Goal: Find specific page/section: Find specific page/section

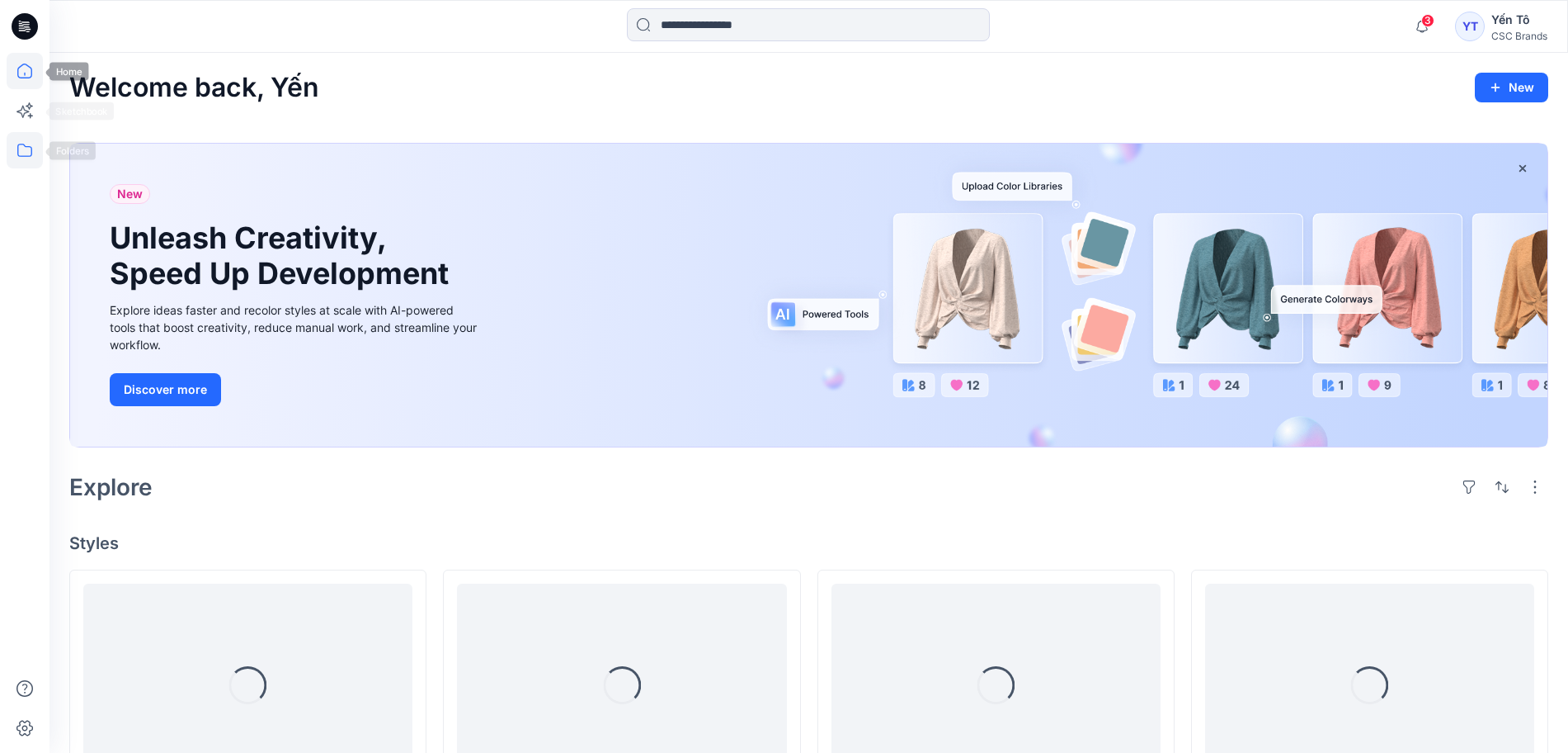
click at [31, 155] on icon at bounding box center [25, 150] width 15 height 13
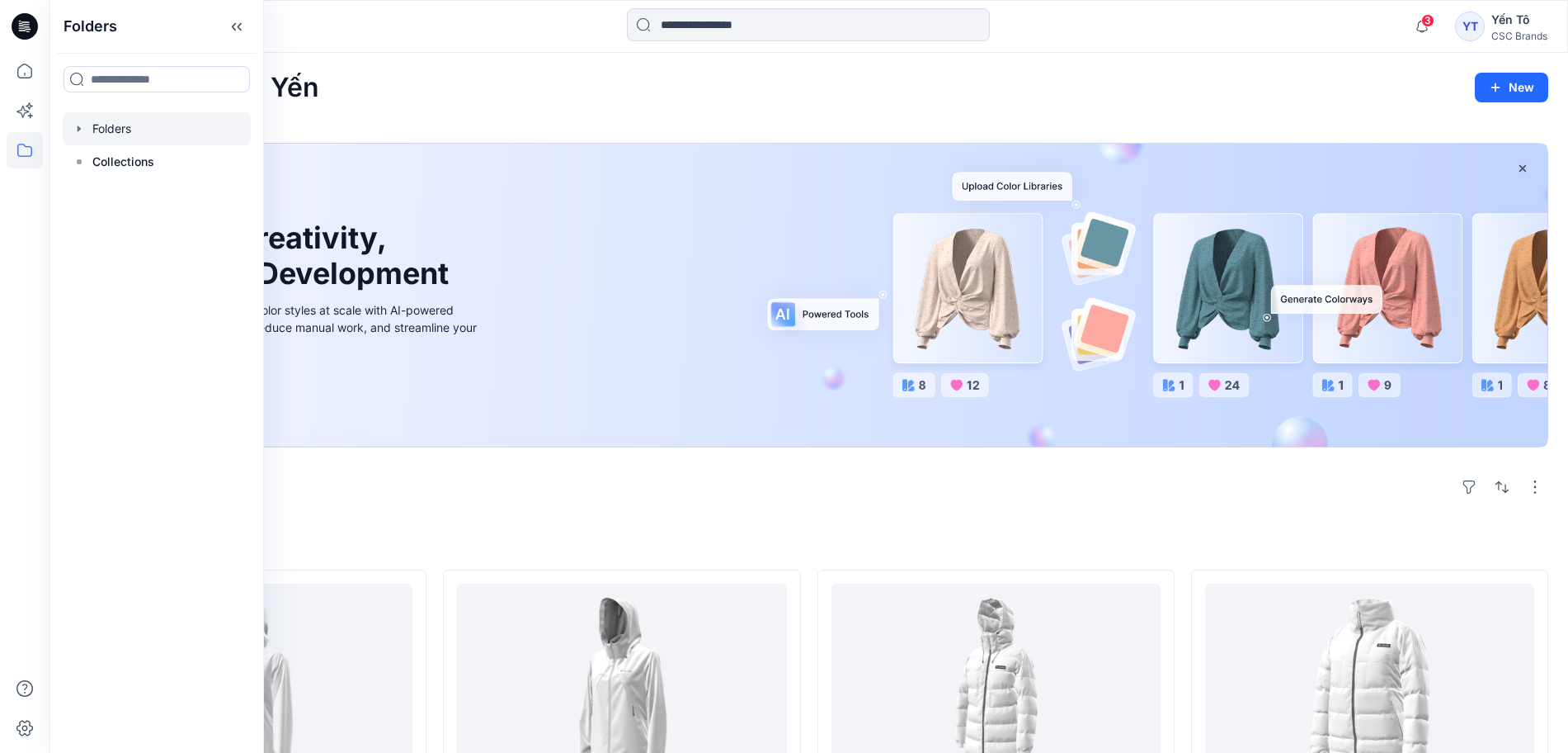
click at [136, 130] on div at bounding box center [157, 129] width 188 height 33
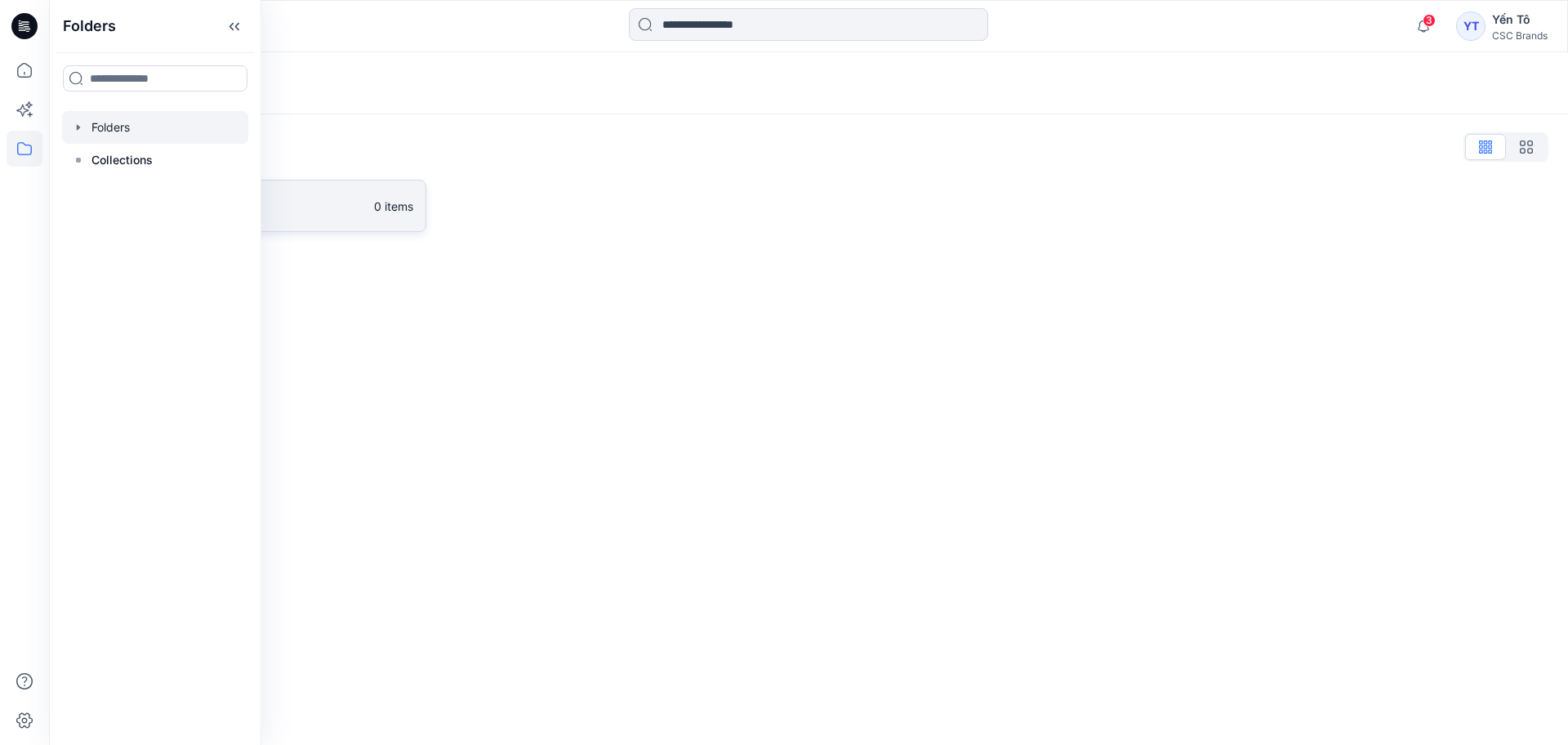
click at [356, 198] on p "FGV_TNG" at bounding box center [234, 206] width 259 height 23
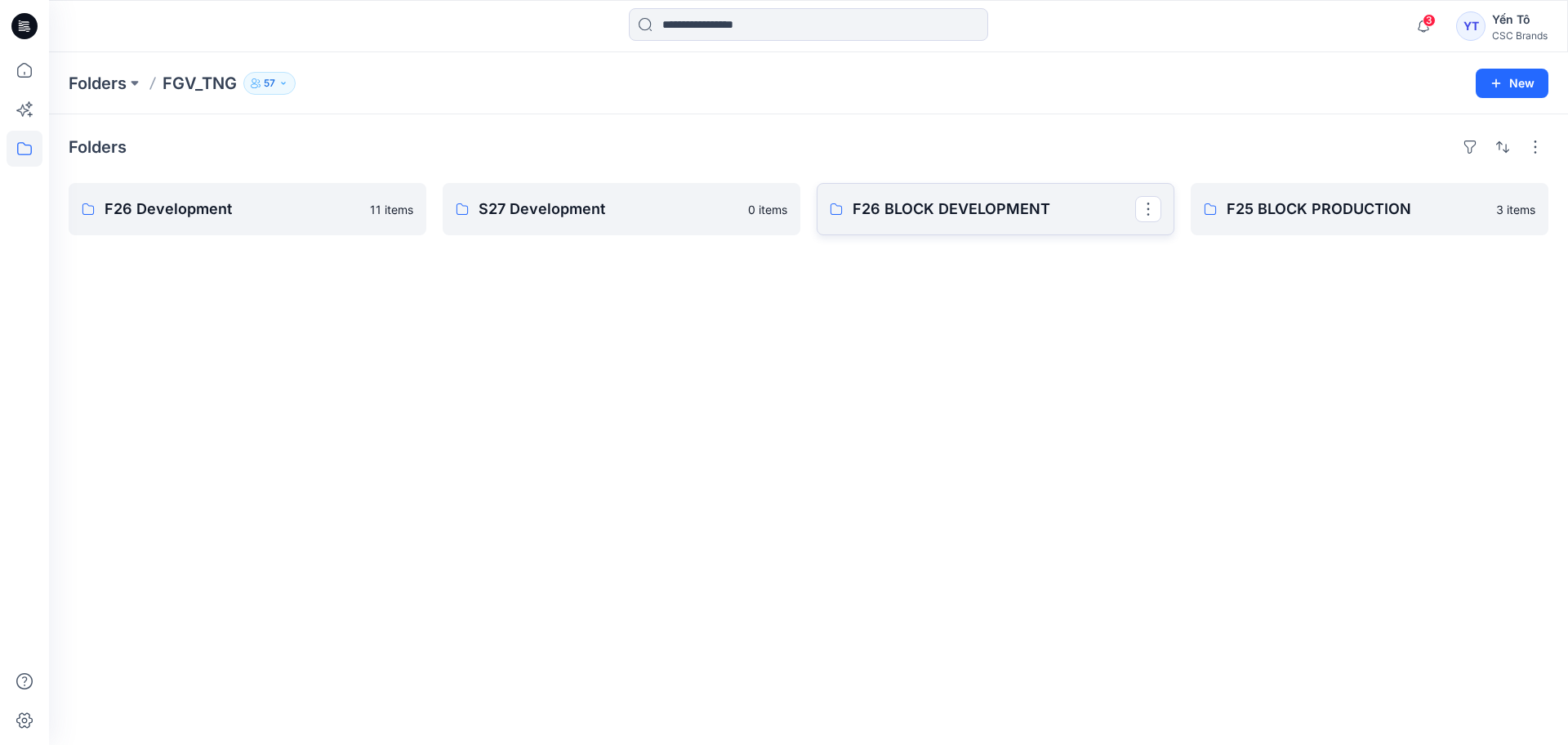
click at [971, 201] on p "F26 BLOCK DEVELOPMENT" at bounding box center [994, 209] width 282 height 23
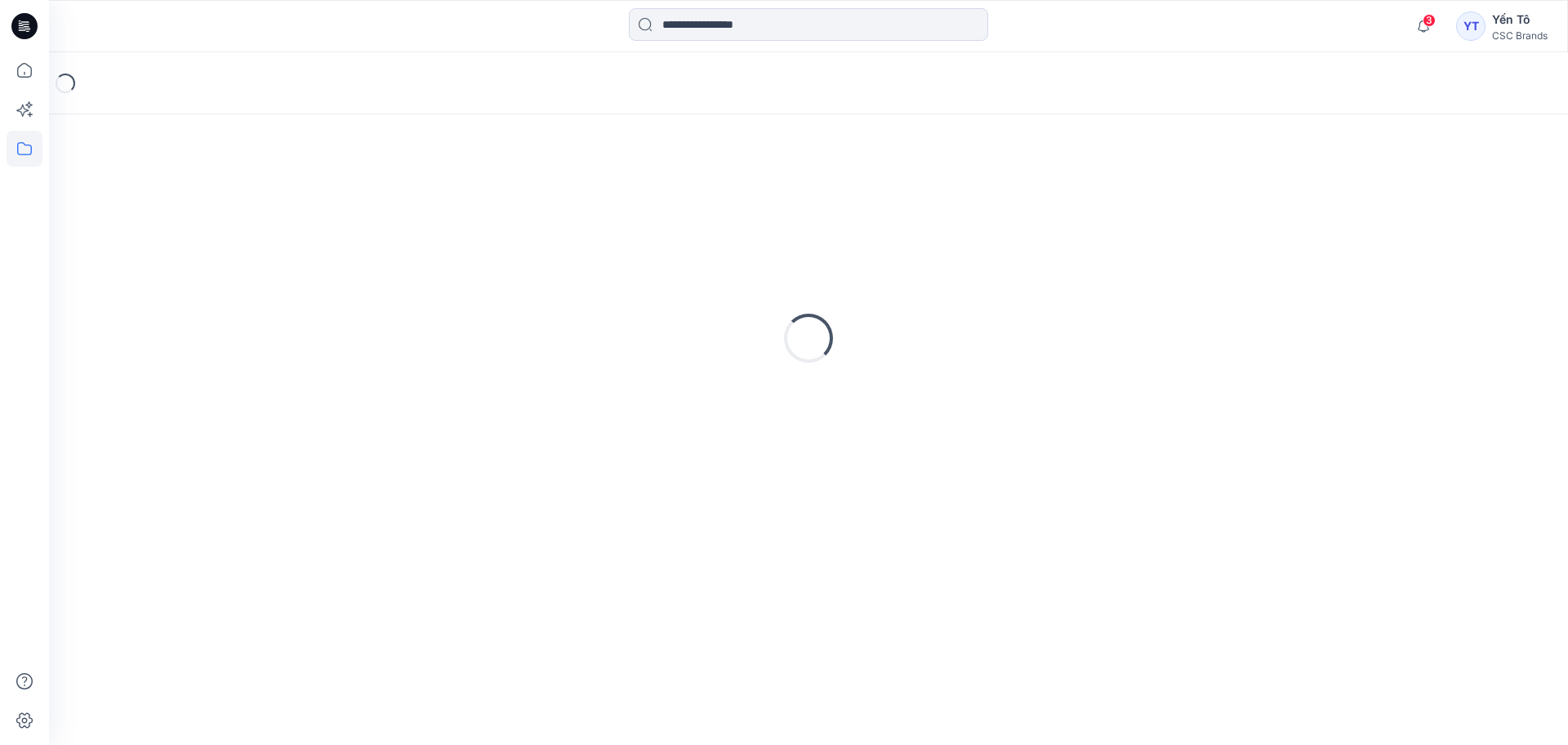
click at [971, 201] on div "Loading..." at bounding box center [808, 338] width 1479 height 409
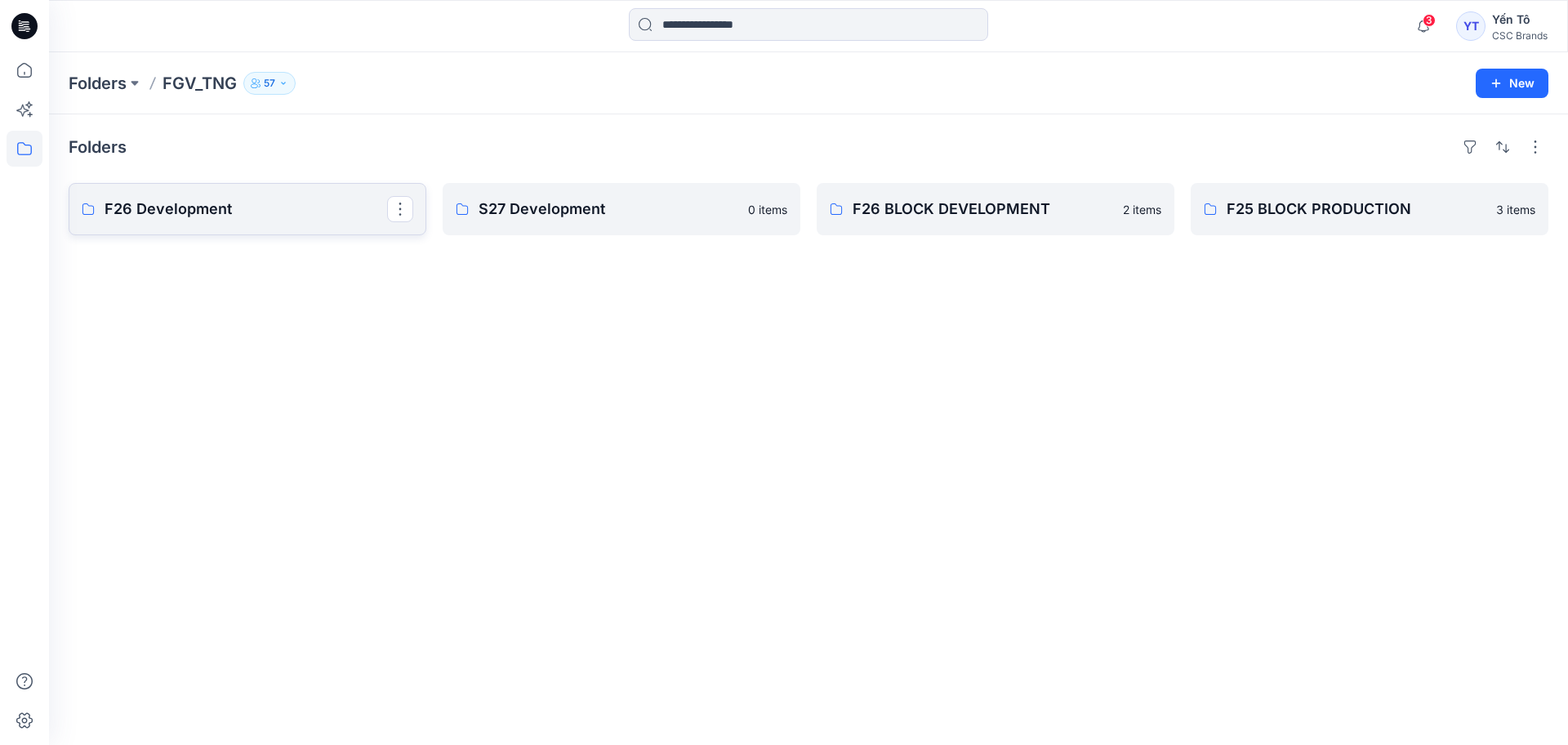
click at [206, 204] on p "F26 Development" at bounding box center [245, 209] width 282 height 23
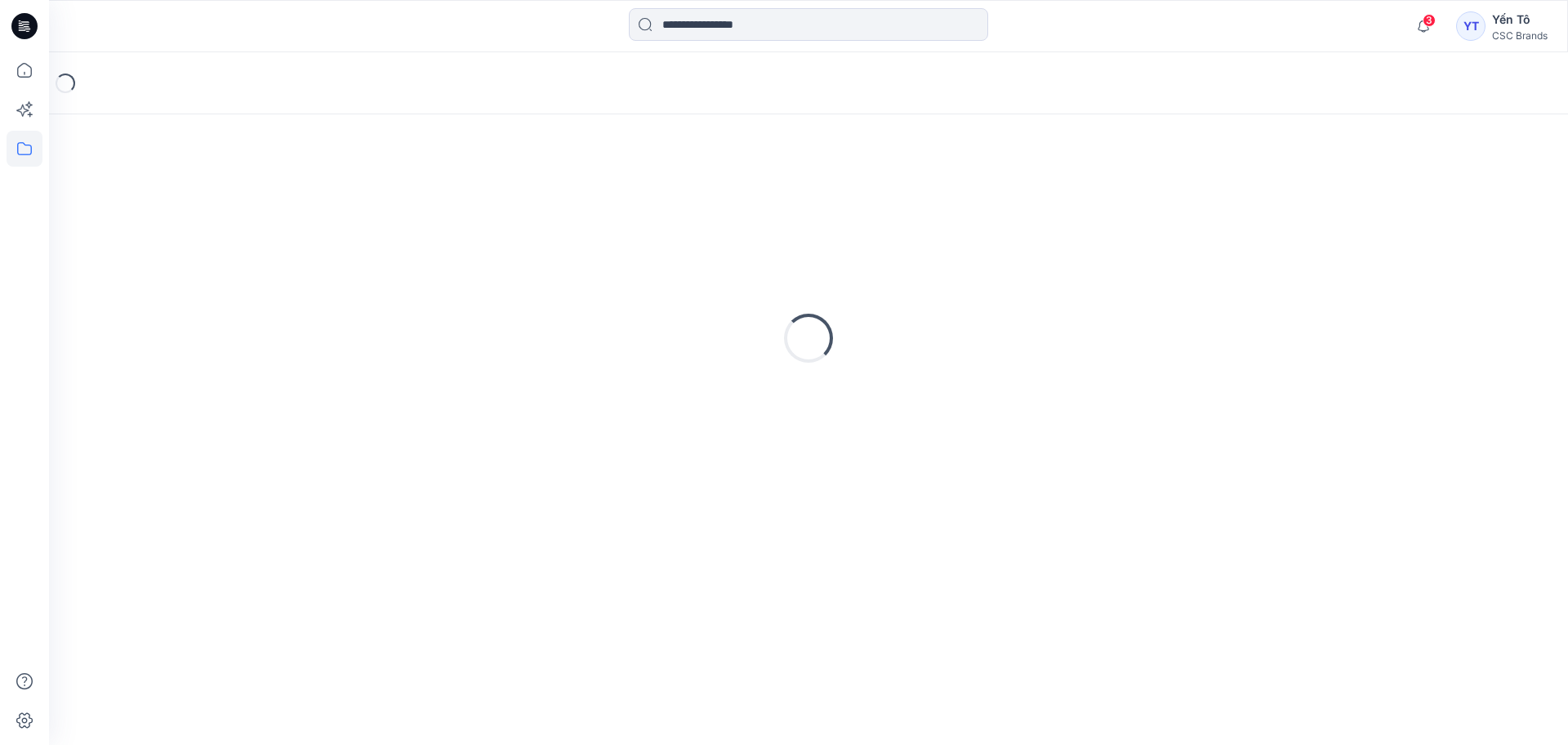
click at [206, 204] on div "Loading..." at bounding box center [808, 338] width 1479 height 409
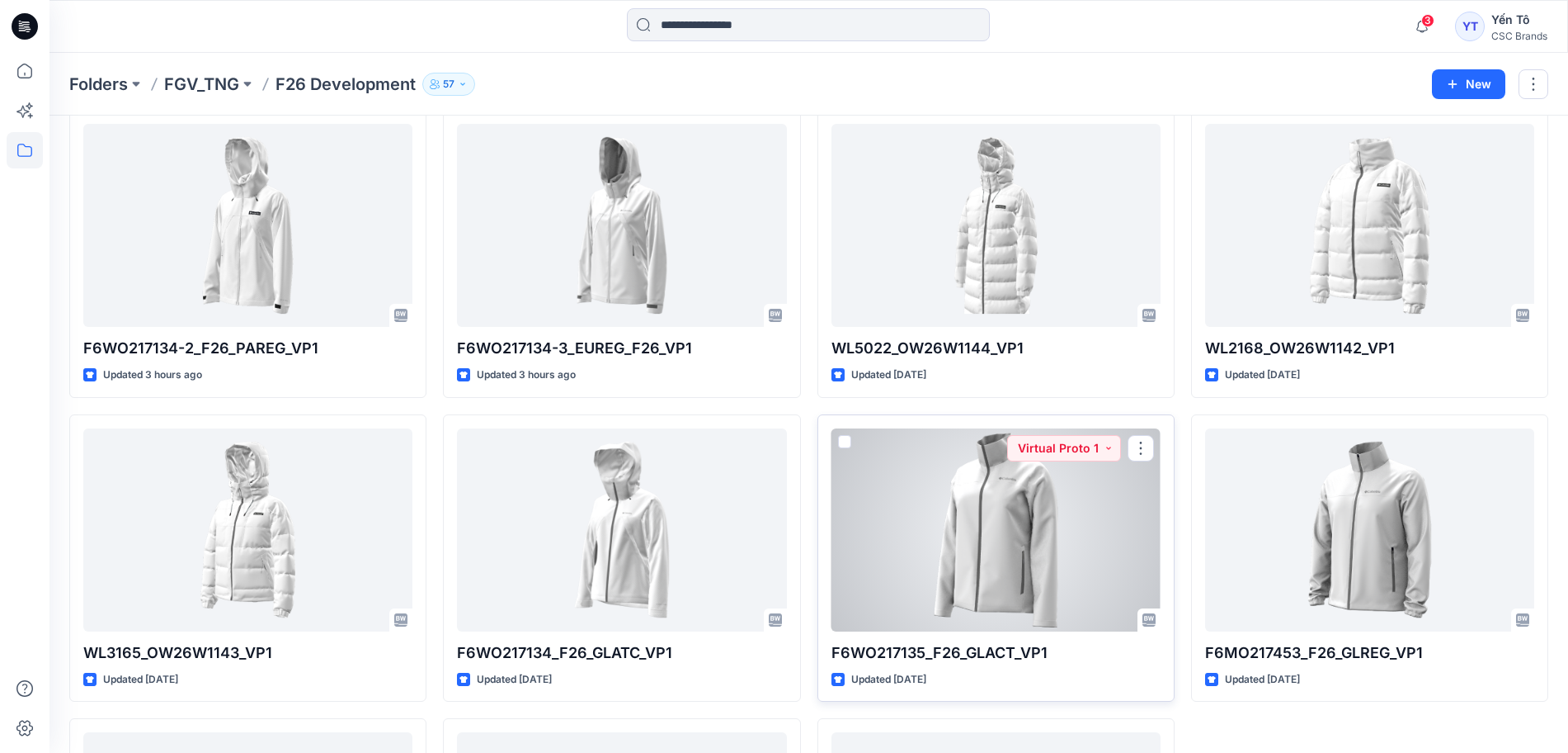
scroll to position [39, 0]
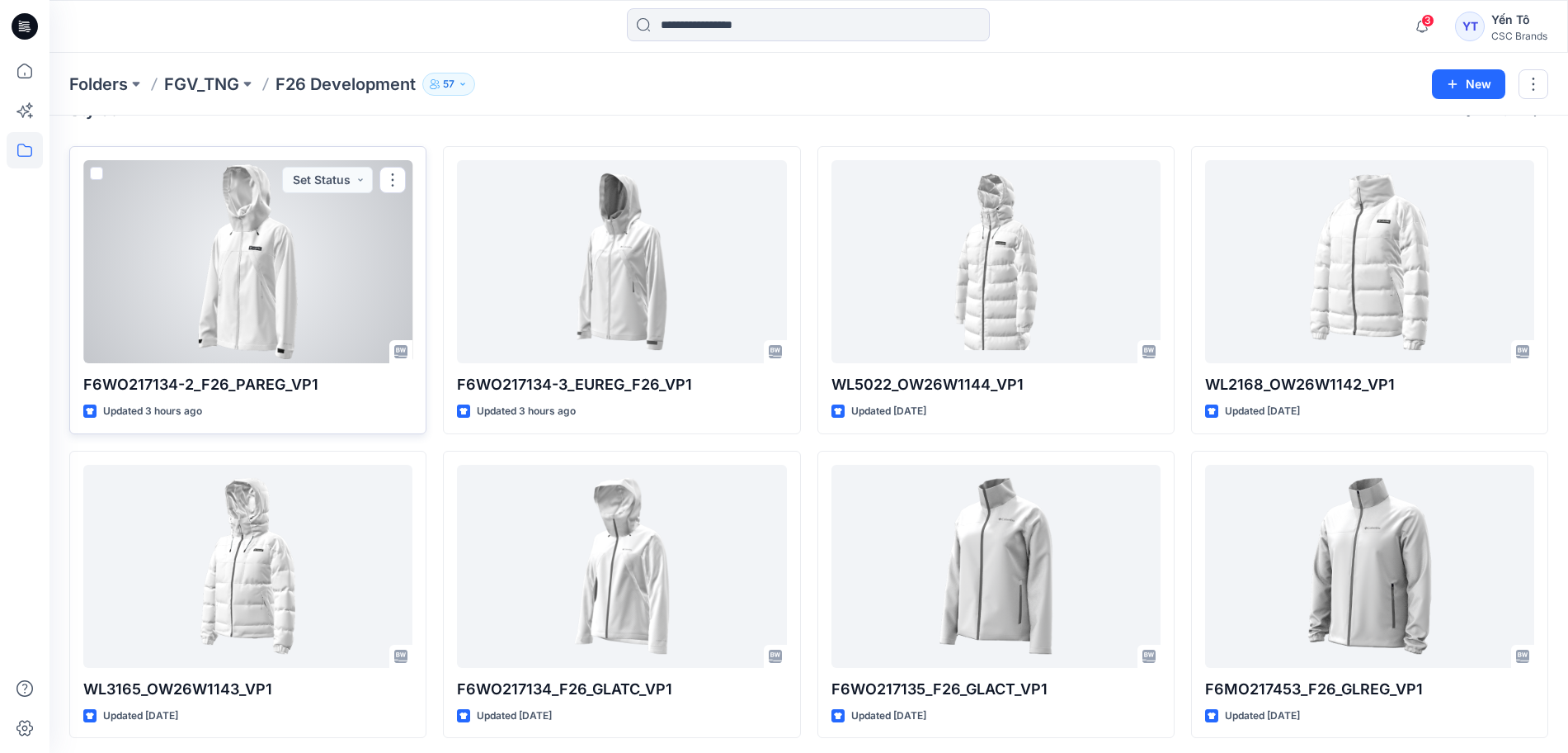
click at [257, 276] on div at bounding box center [248, 261] width 329 height 203
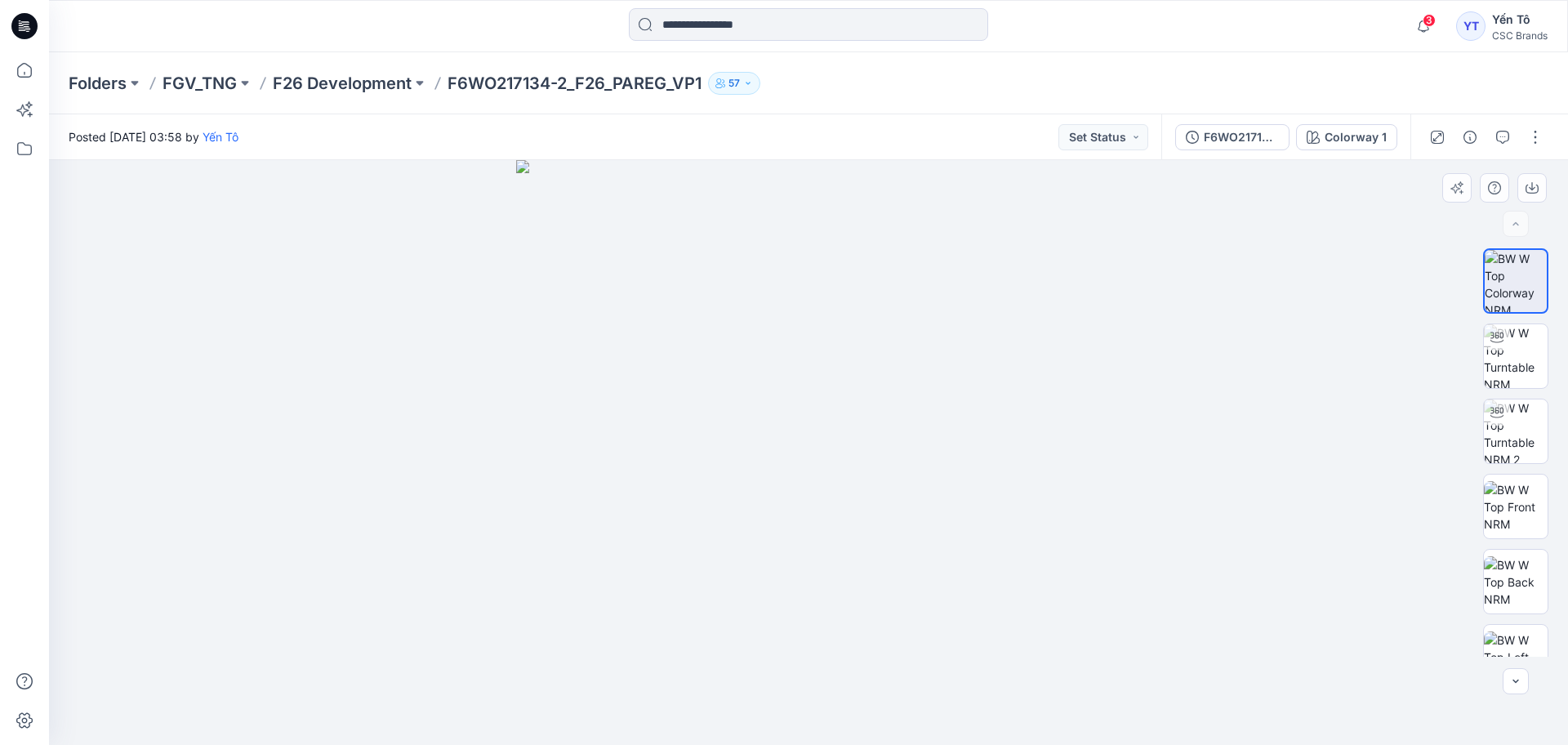
drag, startPoint x: 1065, startPoint y: 603, endPoint x: 1191, endPoint y: 560, distance: 133.1
click at [1191, 560] on div at bounding box center [808, 452] width 1519 height 585
drag, startPoint x: 802, startPoint y: 436, endPoint x: 835, endPoint y: 434, distance: 33.1
click at [835, 434] on img at bounding box center [808, 452] width 585 height 585
click at [1516, 364] on img at bounding box center [1515, 356] width 64 height 64
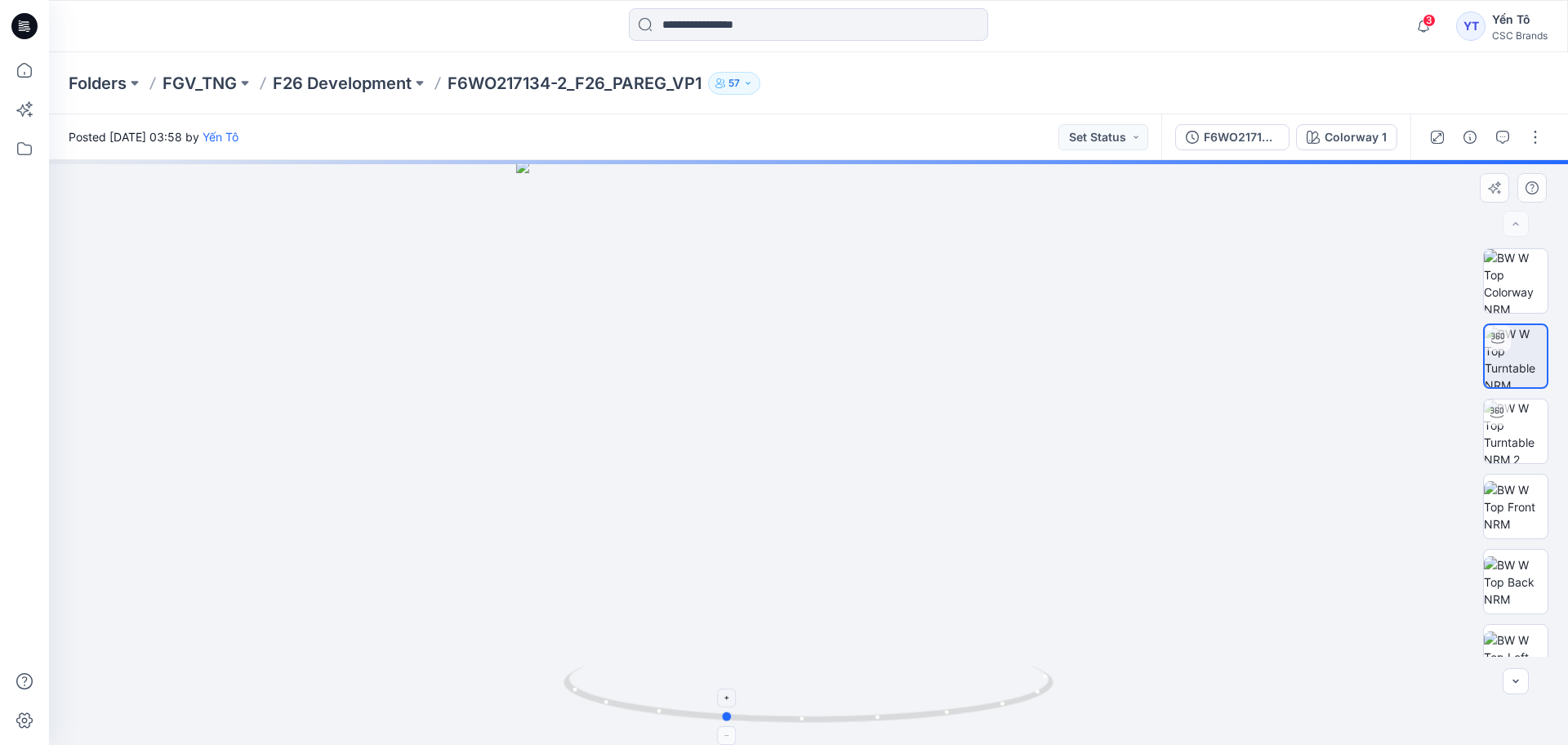
drag, startPoint x: 962, startPoint y: 713, endPoint x: 879, endPoint y: 713, distance: 83.0
click at [879, 713] on icon at bounding box center [811, 696] width 494 height 62
drag, startPoint x: 1000, startPoint y: 706, endPoint x: 913, endPoint y: 714, distance: 87.4
click at [913, 714] on icon at bounding box center [811, 696] width 494 height 62
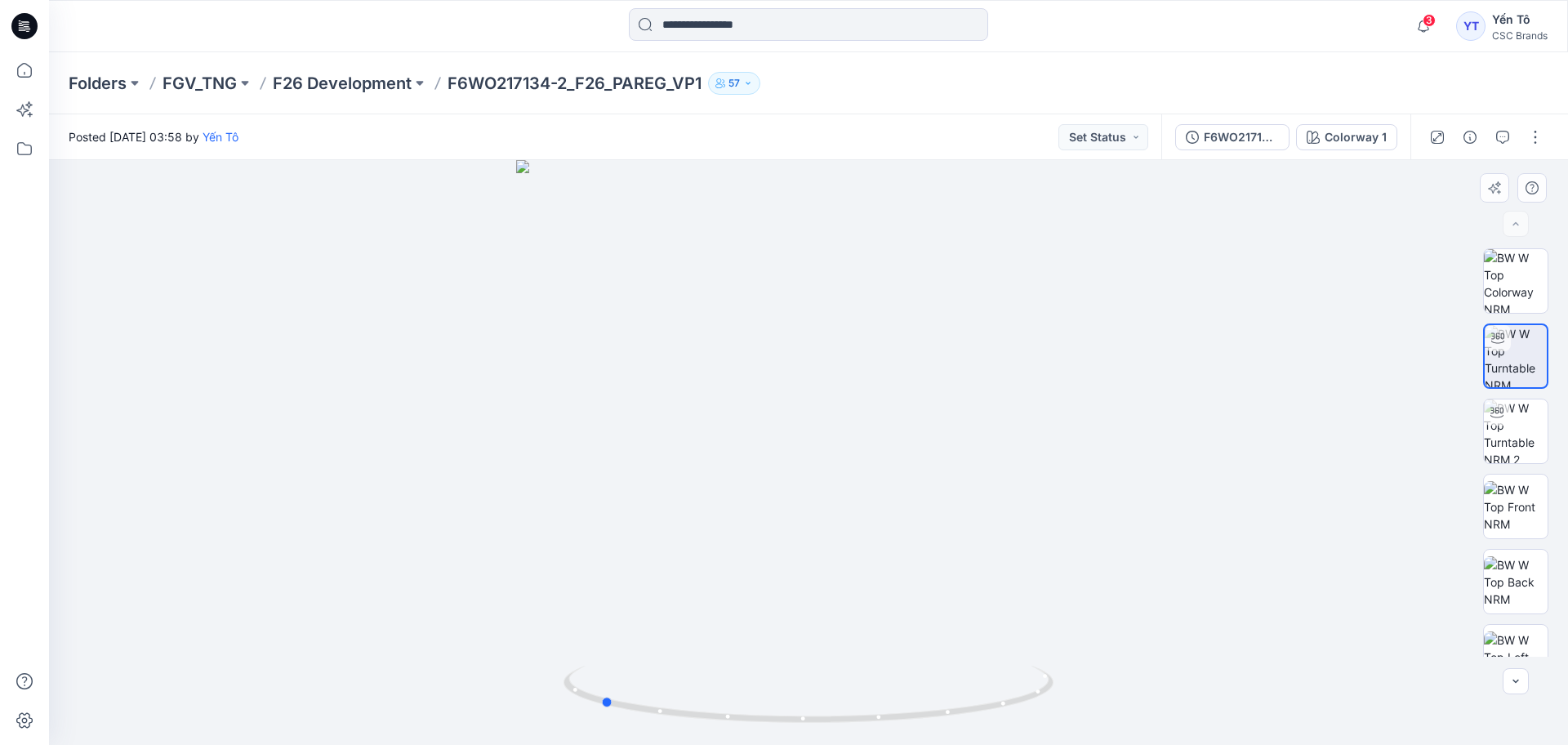
drag, startPoint x: 955, startPoint y: 450, endPoint x: 917, endPoint y: 452, distance: 38.1
click at [917, 452] on div at bounding box center [808, 452] width 1519 height 585
drag, startPoint x: 990, startPoint y: 603, endPoint x: 830, endPoint y: 619, distance: 160.8
click at [830, 619] on div at bounding box center [808, 452] width 1519 height 585
drag, startPoint x: 832, startPoint y: 625, endPoint x: 681, endPoint y: 609, distance: 151.8
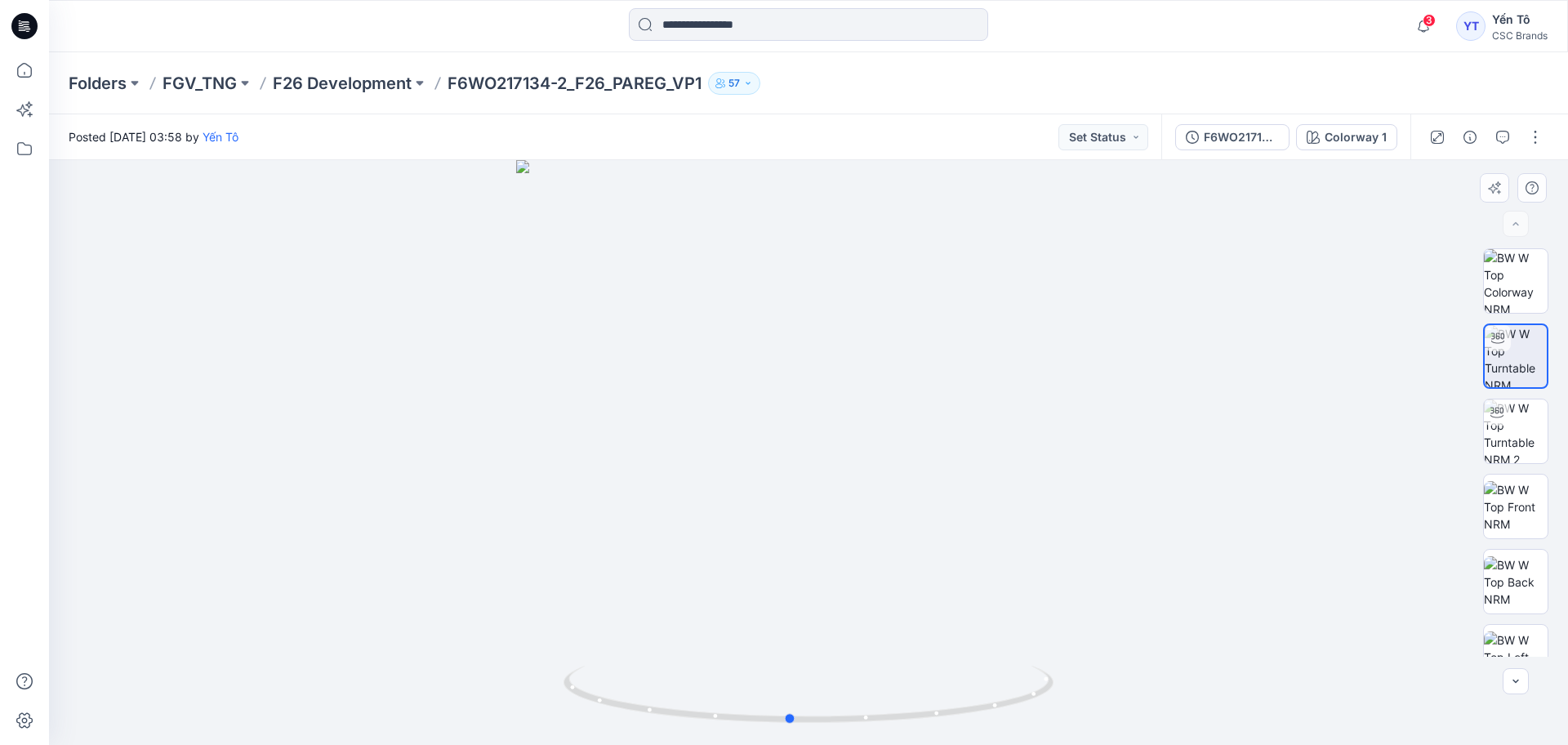
click at [681, 609] on div at bounding box center [808, 452] width 1519 height 585
drag, startPoint x: 864, startPoint y: 637, endPoint x: 920, endPoint y: 638, distance: 56.0
click at [920, 638] on div at bounding box center [808, 452] width 1519 height 585
drag, startPoint x: 1021, startPoint y: 703, endPoint x: 1127, endPoint y: 636, distance: 125.4
click at [1127, 636] on div at bounding box center [808, 452] width 1519 height 585
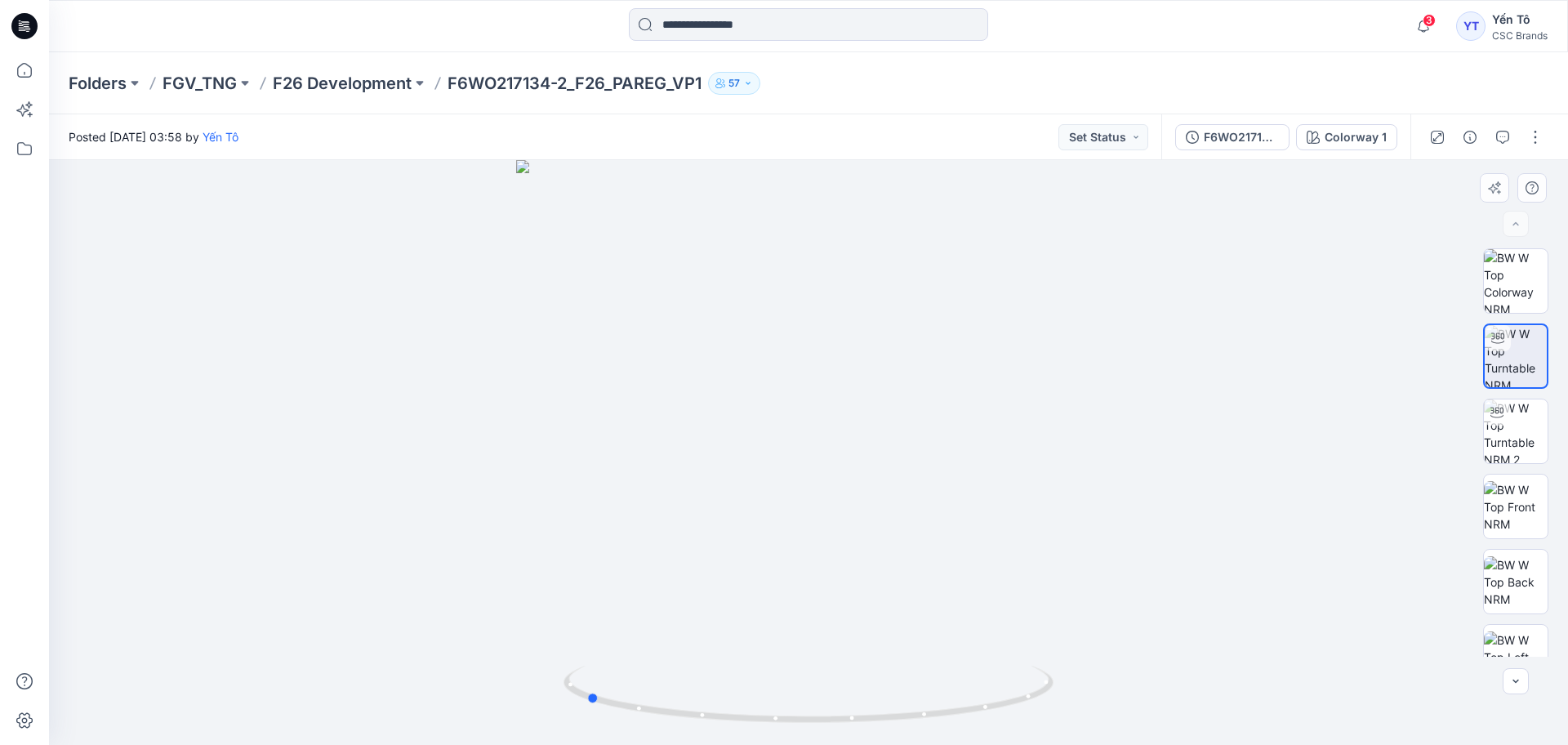
drag, startPoint x: 971, startPoint y: 711, endPoint x: 1123, endPoint y: 667, distance: 158.2
click at [1123, 667] on div at bounding box center [808, 452] width 1519 height 585
drag, startPoint x: 983, startPoint y: 711, endPoint x: 1052, endPoint y: 698, distance: 70.2
click at [1052, 698] on icon at bounding box center [811, 696] width 494 height 62
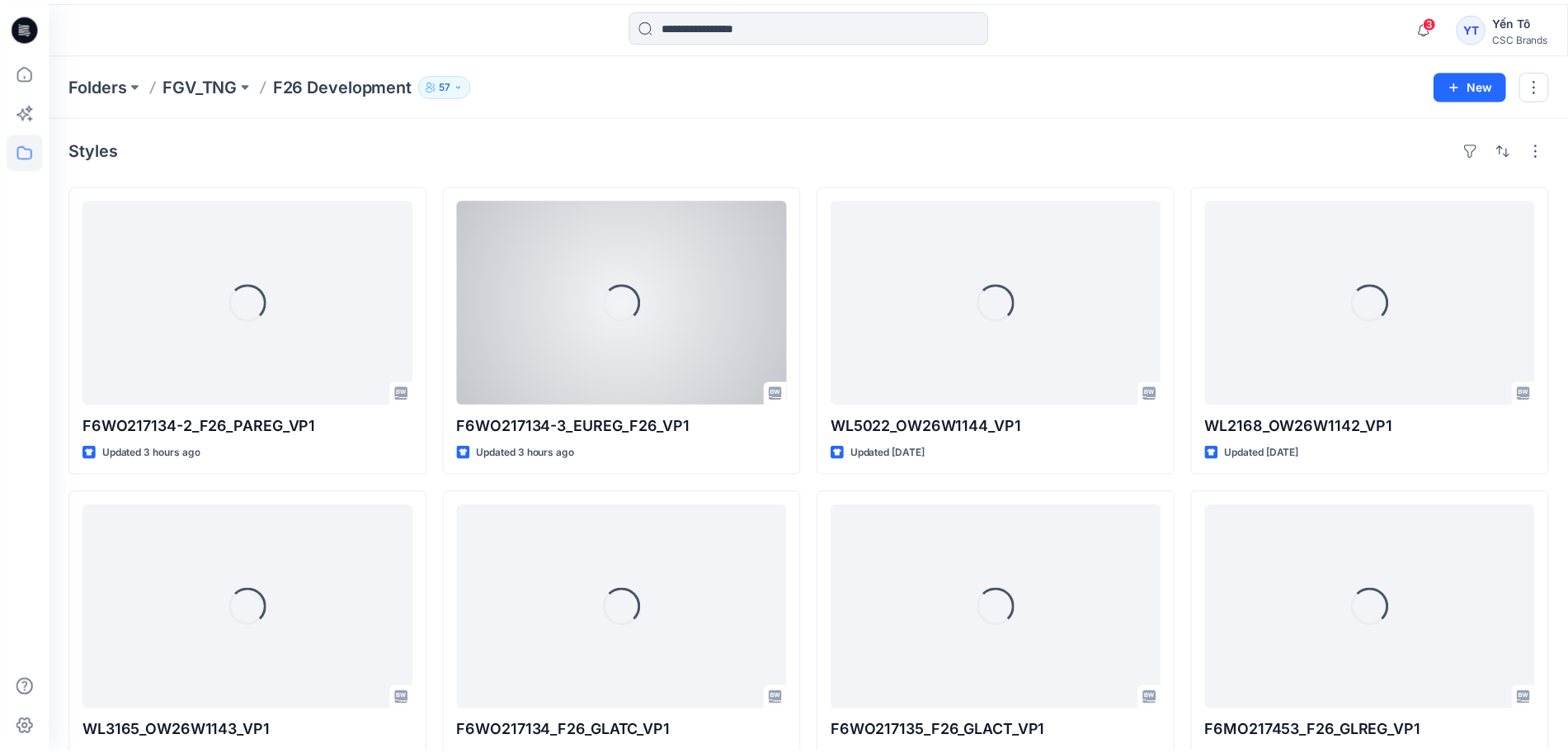
scroll to position [39, 0]
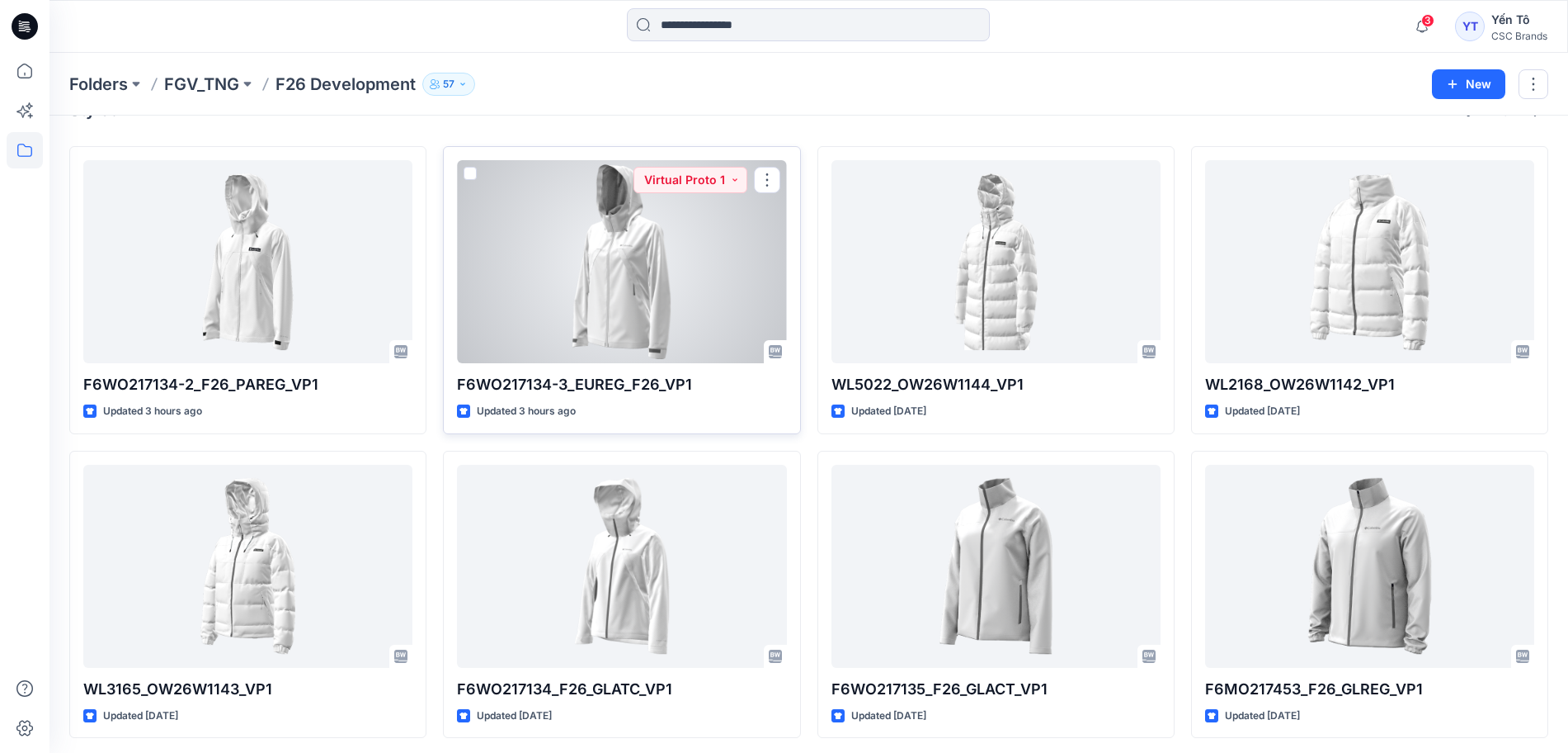
click at [677, 300] on div at bounding box center [621, 261] width 329 height 203
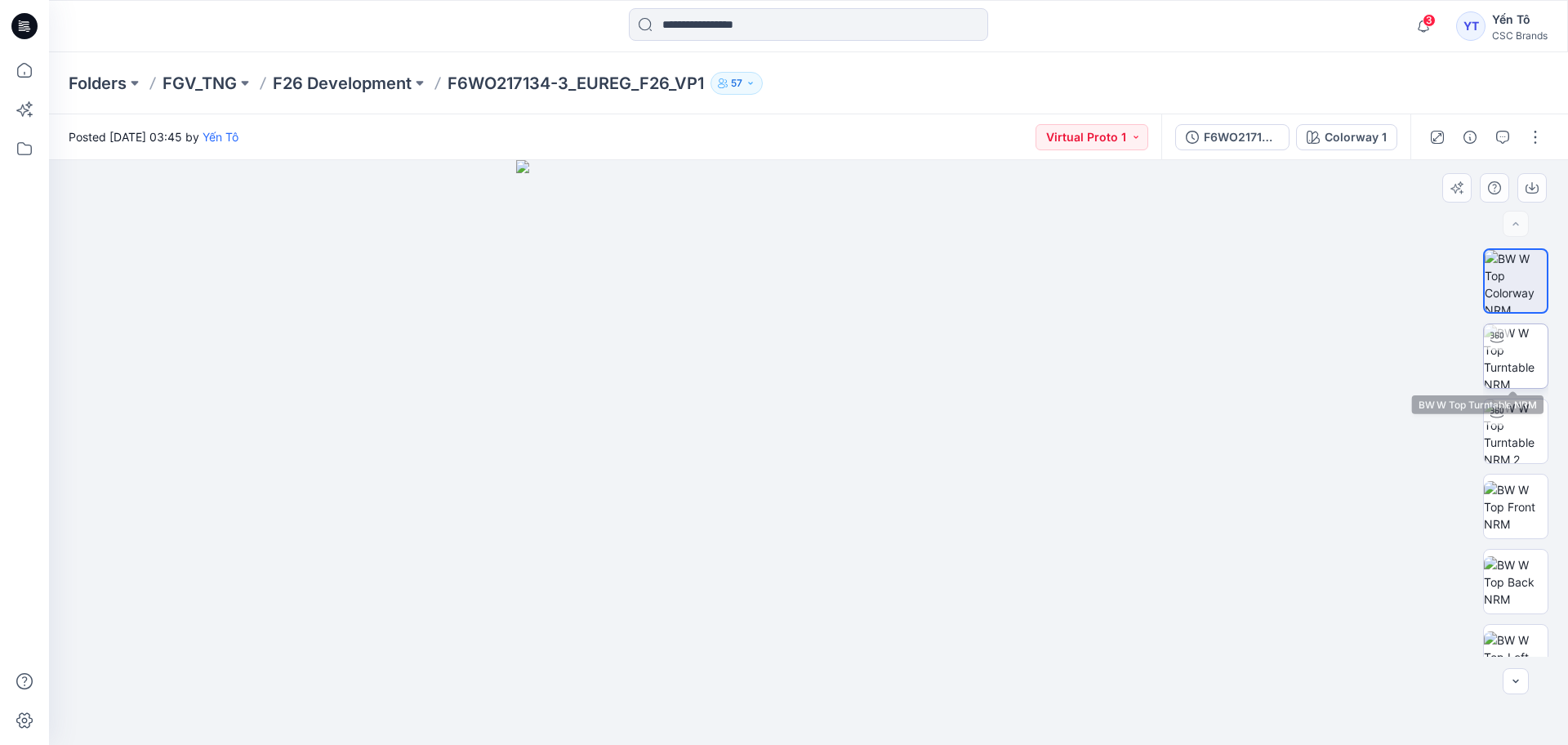
click at [1529, 337] on img at bounding box center [1515, 356] width 64 height 64
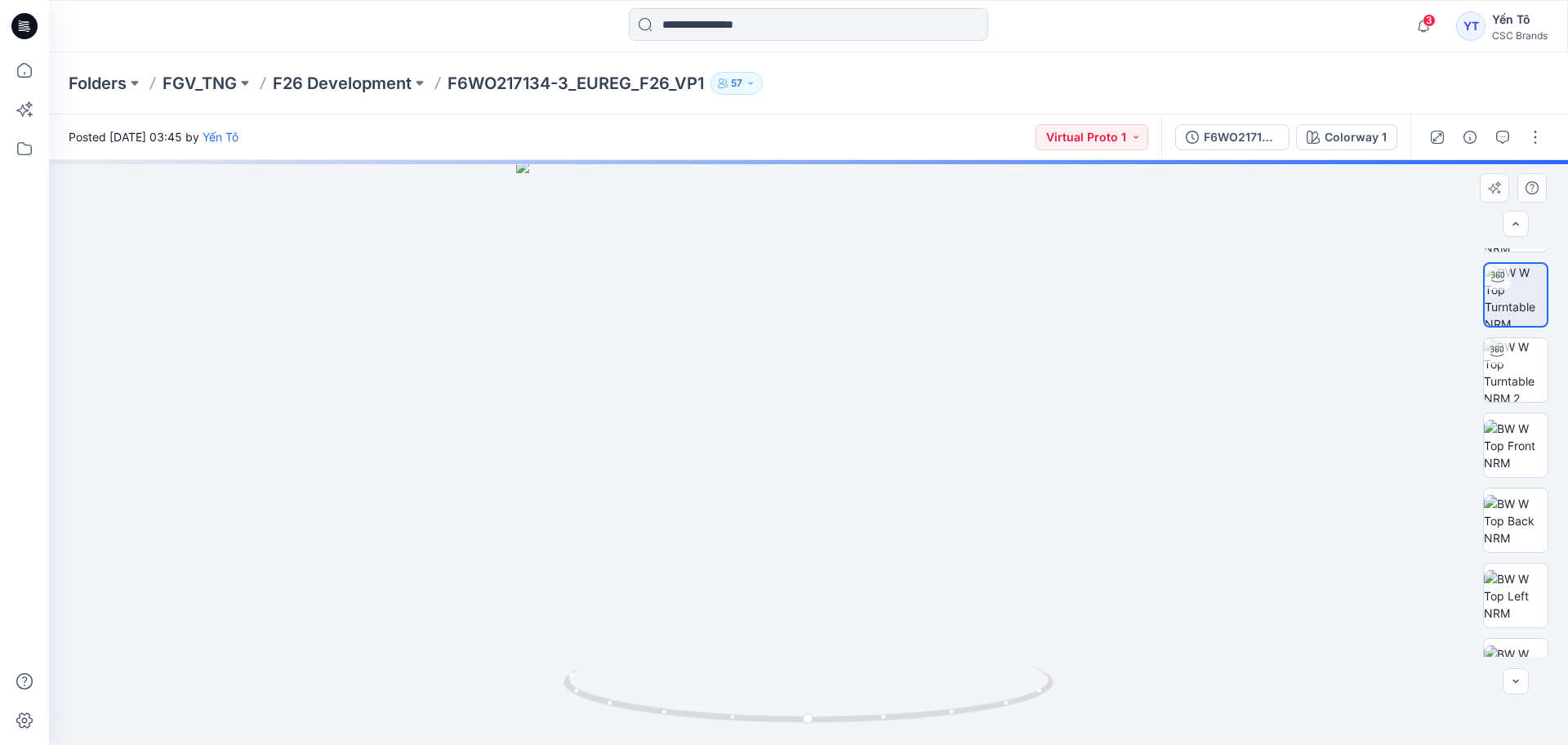
scroll to position [39, 0]
drag, startPoint x: 1039, startPoint y: 698, endPoint x: 879, endPoint y: 694, distance: 160.0
click at [879, 694] on icon at bounding box center [811, 696] width 494 height 62
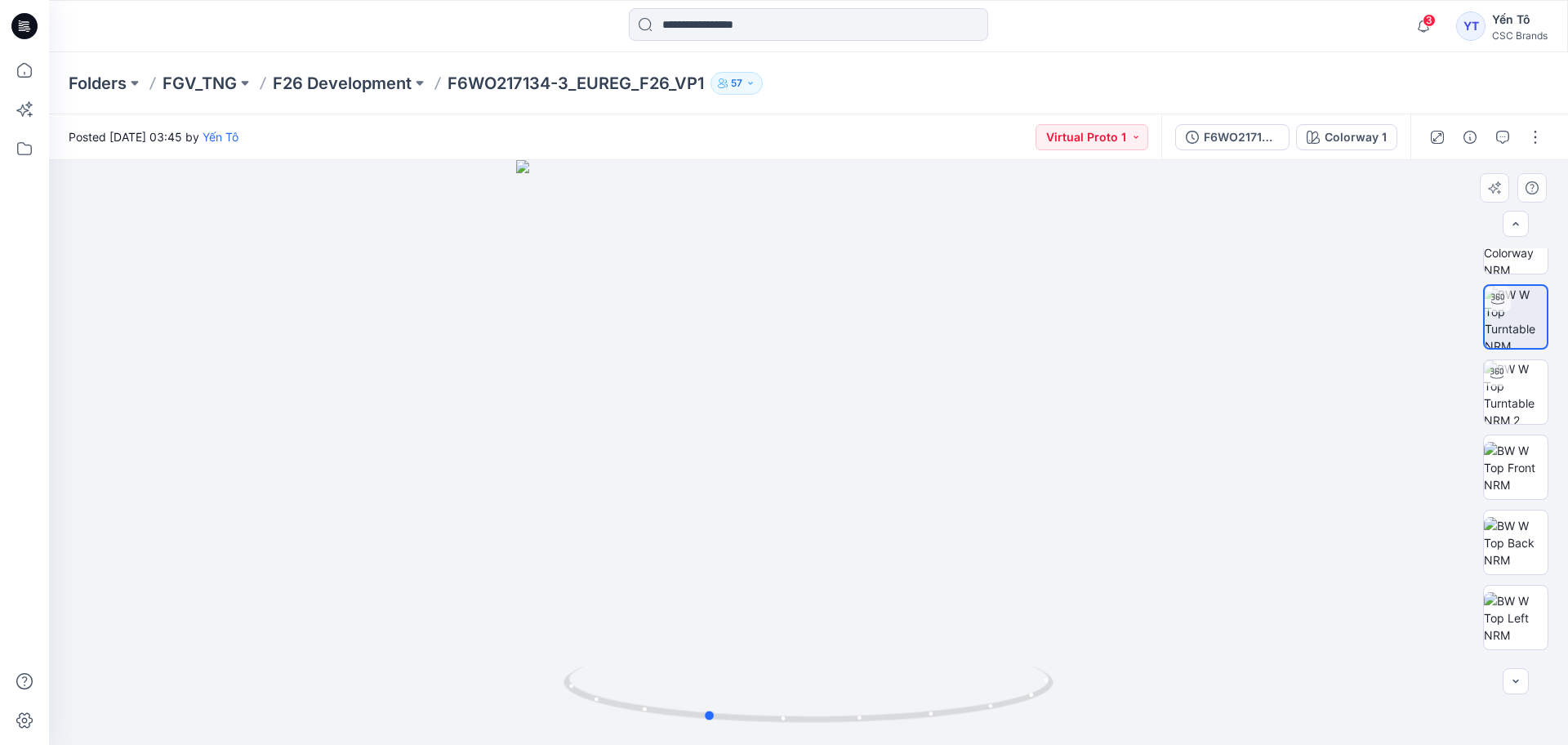
drag, startPoint x: 1045, startPoint y: 690, endPoint x: 1104, endPoint y: 682, distance: 59.5
click at [1104, 682] on div at bounding box center [808, 452] width 1519 height 585
drag, startPoint x: 1045, startPoint y: 691, endPoint x: 680, endPoint y: 646, distance: 367.8
click at [680, 646] on div at bounding box center [808, 452] width 1519 height 585
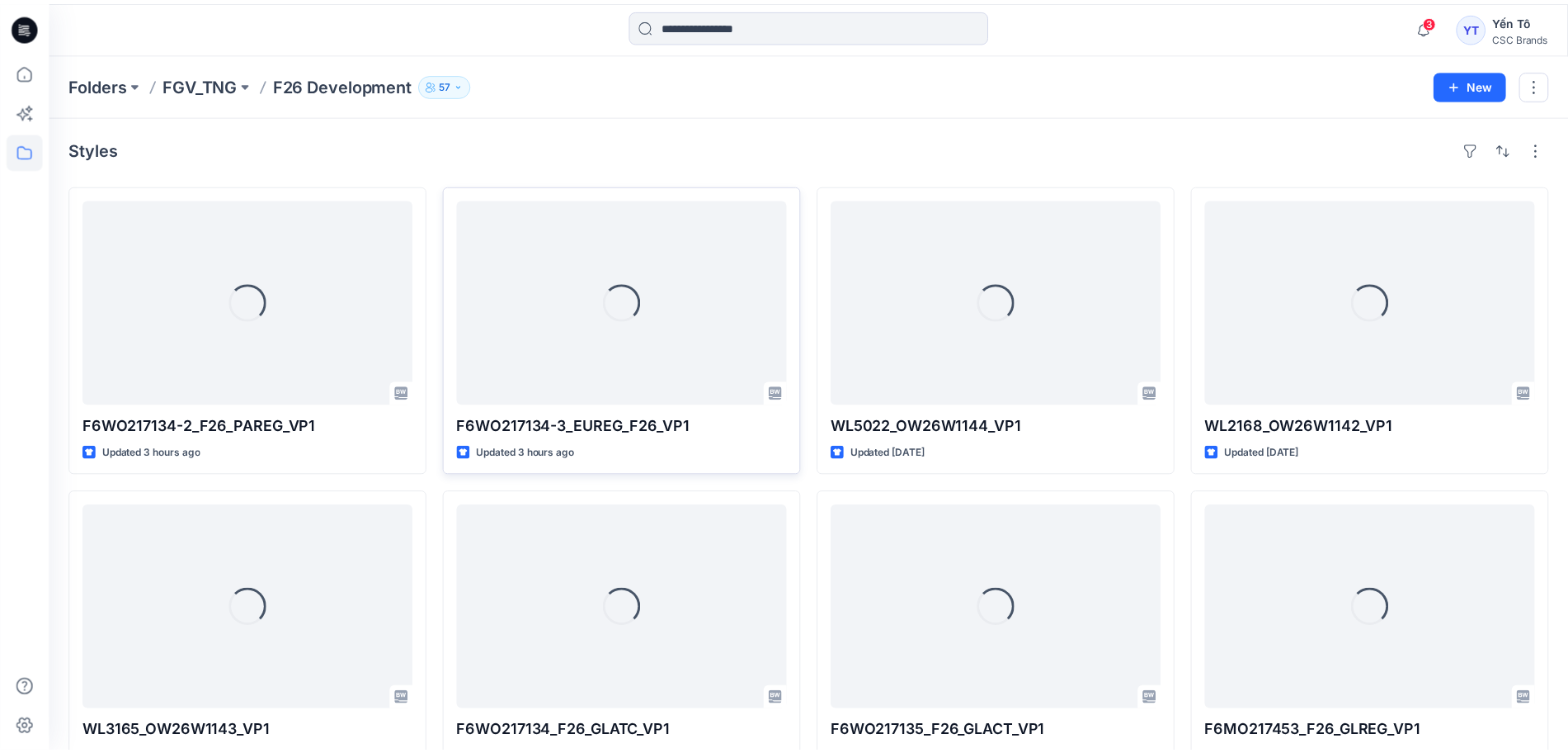
scroll to position [39, 0]
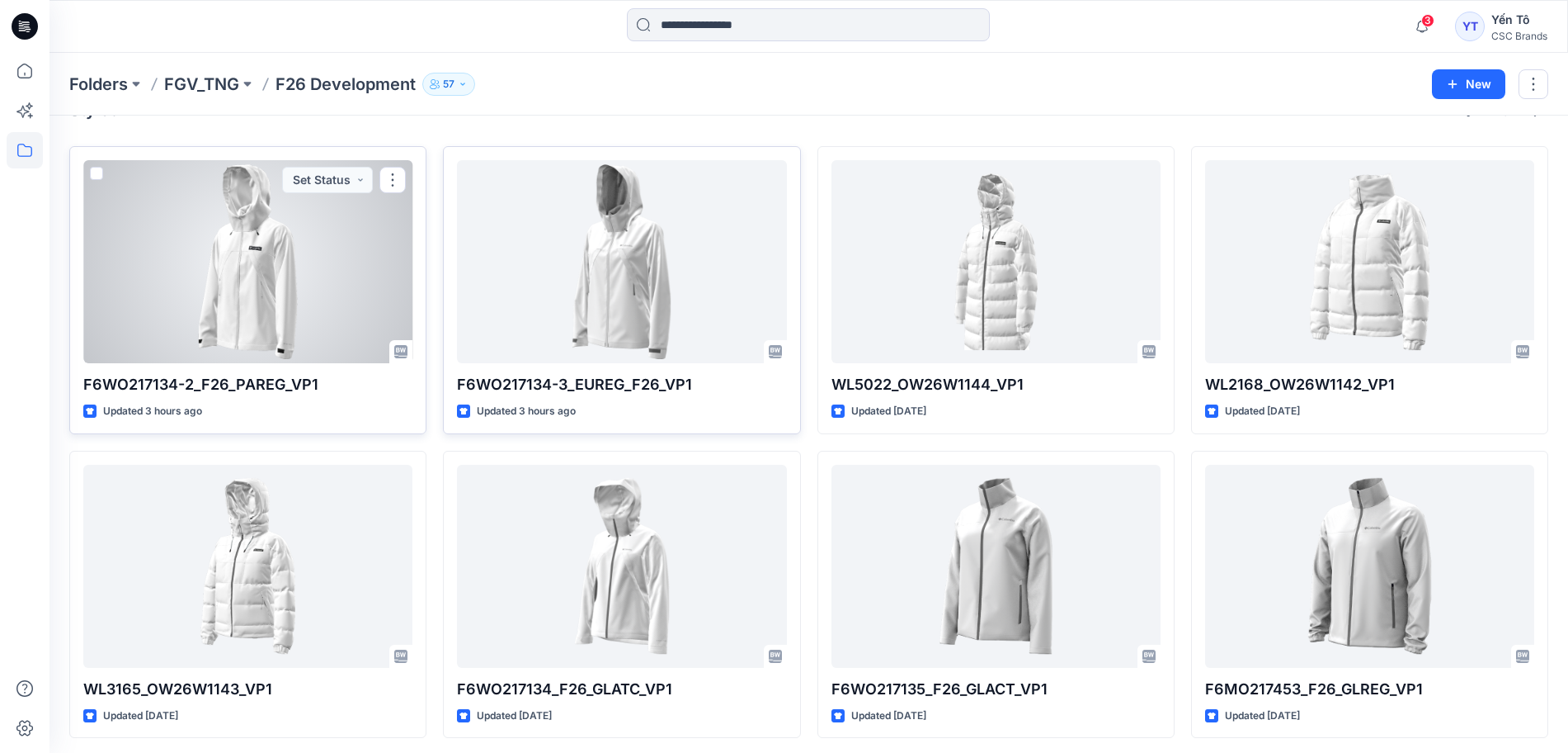
click at [185, 281] on div at bounding box center [248, 261] width 329 height 203
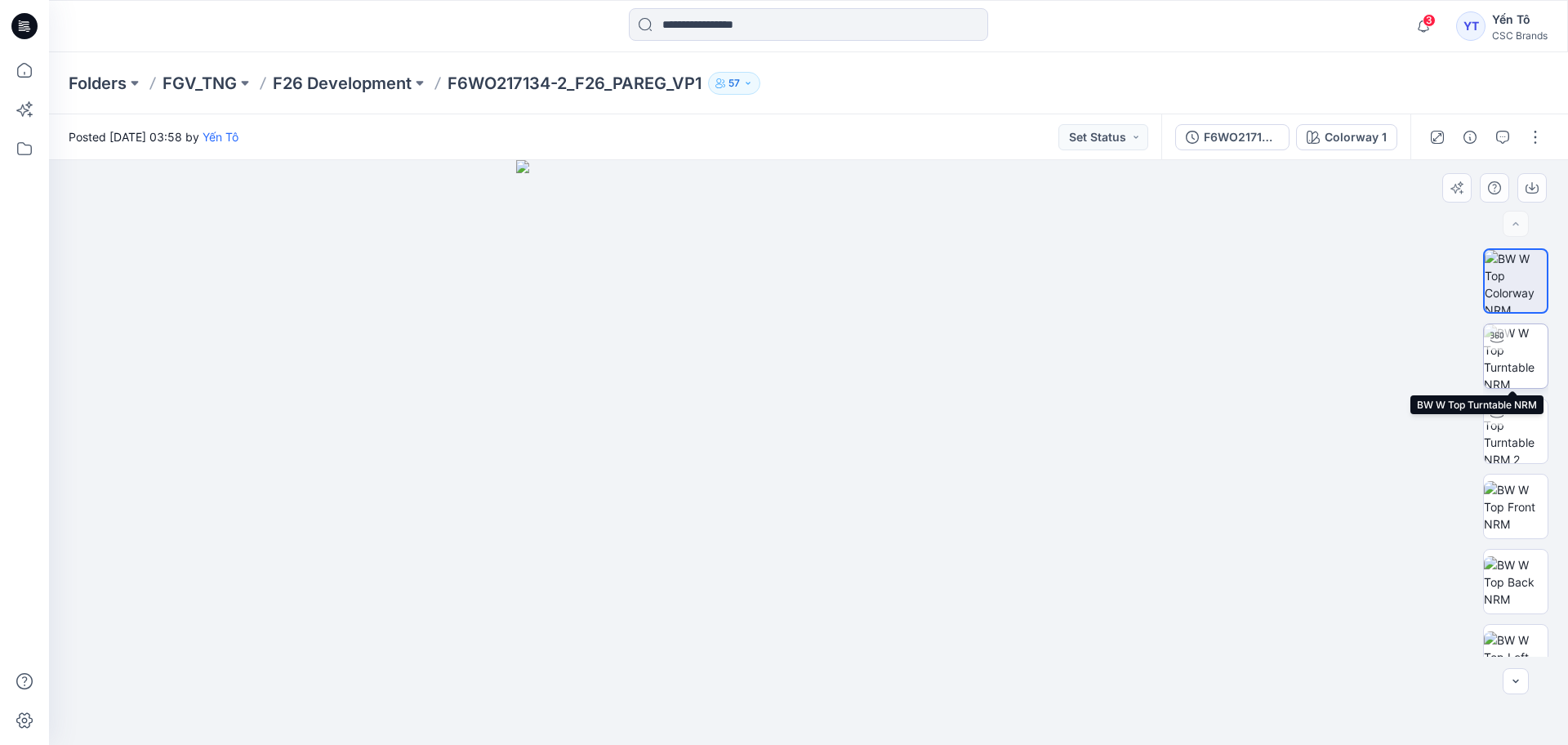
click at [1502, 351] on img at bounding box center [1515, 356] width 64 height 64
drag, startPoint x: 1001, startPoint y: 706, endPoint x: 907, endPoint y: 684, distance: 96.5
click at [907, 684] on icon at bounding box center [811, 696] width 494 height 62
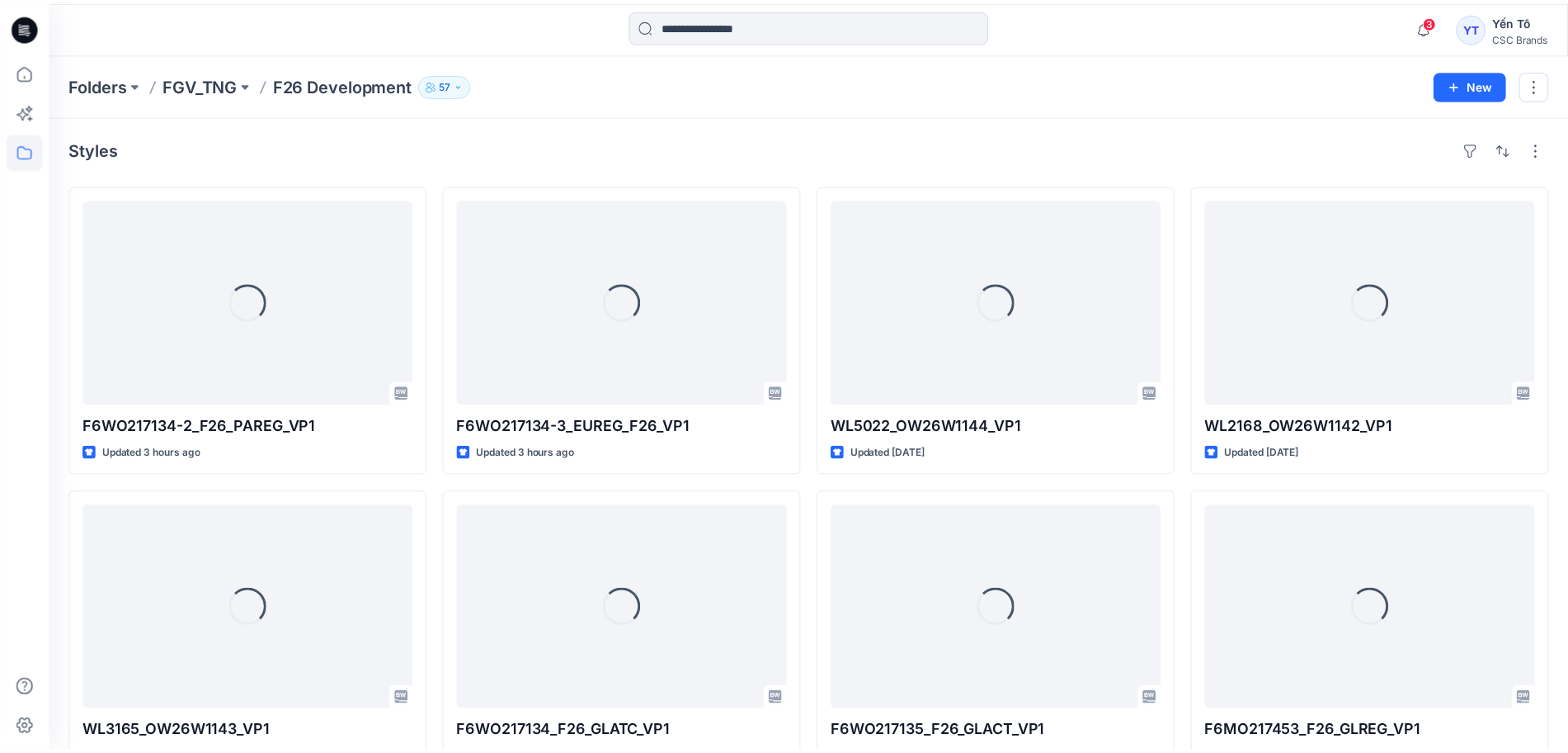
scroll to position [39, 0]
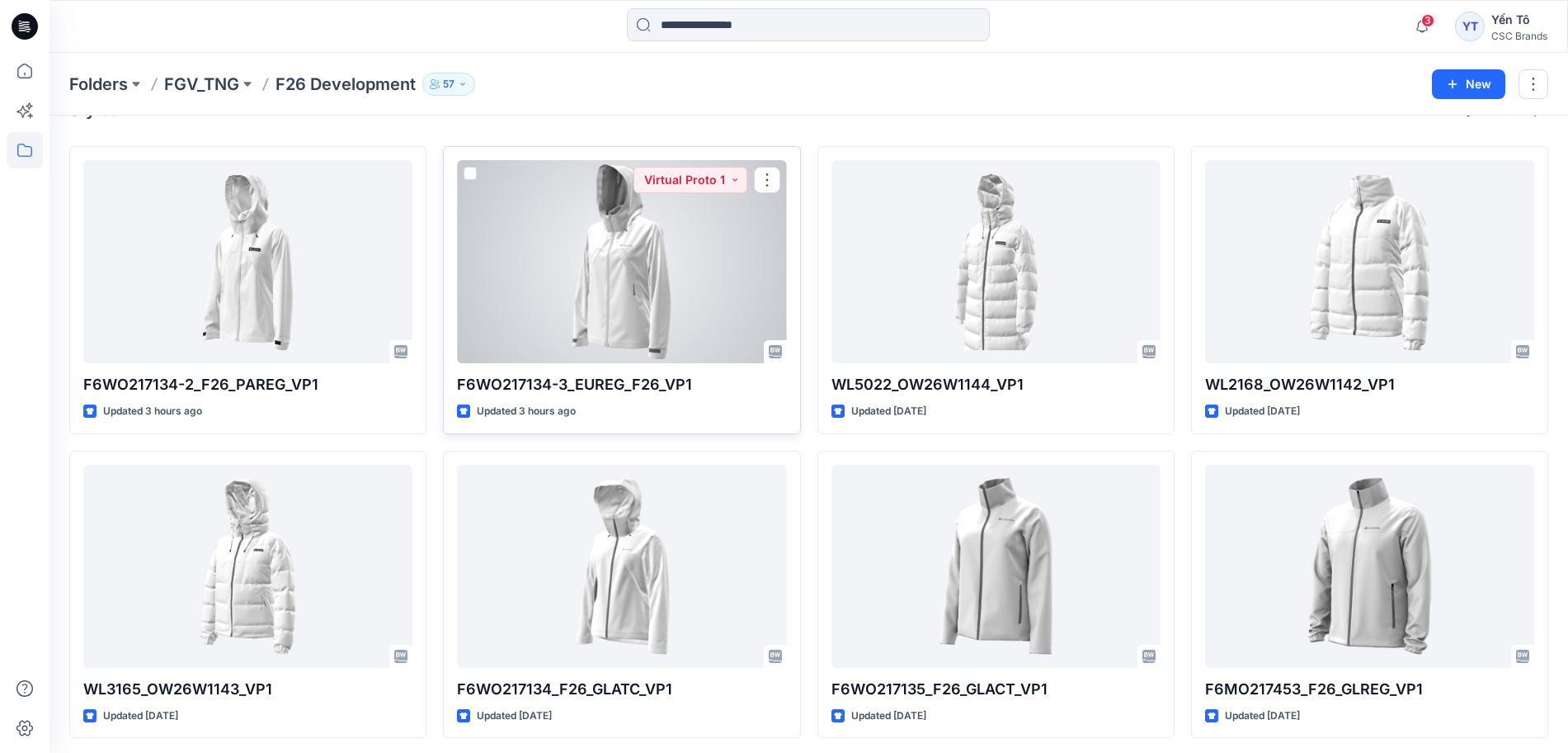
click at [603, 249] on div at bounding box center [621, 261] width 329 height 203
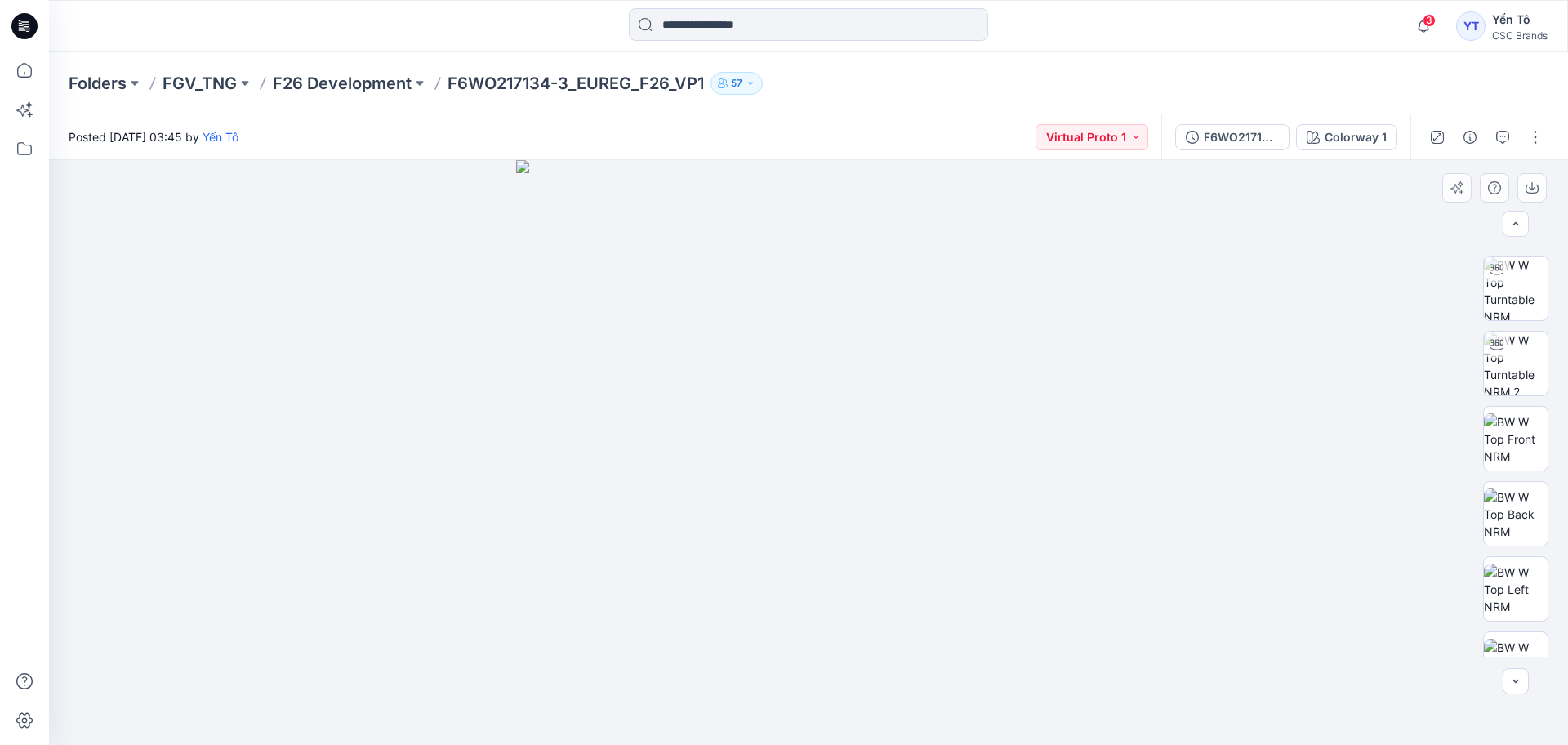
scroll to position [70, 0]
drag, startPoint x: 834, startPoint y: 582, endPoint x: 683, endPoint y: 560, distance: 152.6
click at [683, 560] on img at bounding box center [808, 452] width 585 height 585
click at [1505, 361] on img at bounding box center [1515, 362] width 64 height 64
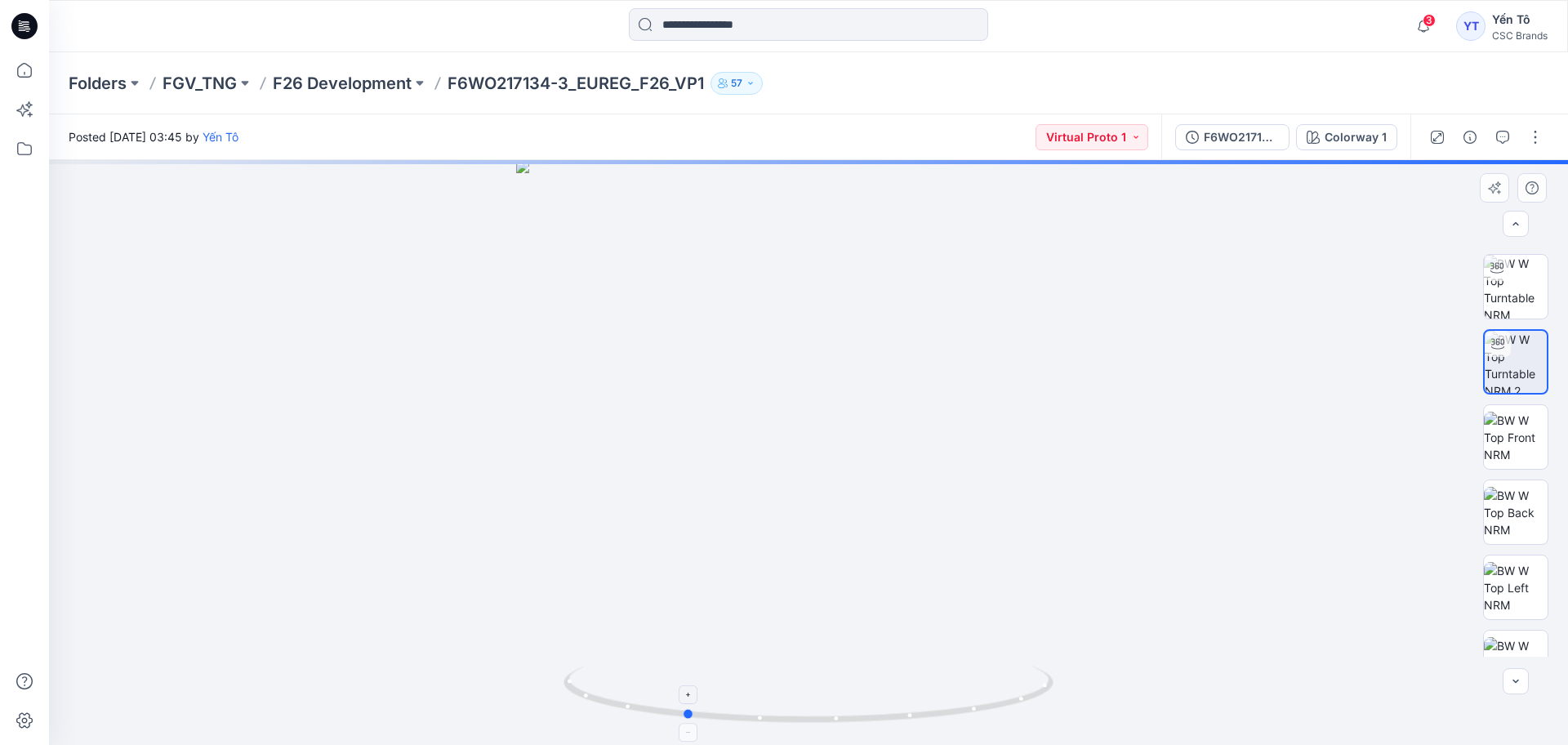
drag, startPoint x: 1026, startPoint y: 699, endPoint x: 902, endPoint y: 702, distance: 124.0
click at [902, 702] on icon at bounding box center [811, 696] width 494 height 62
click at [388, 295] on div at bounding box center [808, 452] width 1519 height 585
click at [1502, 443] on img at bounding box center [1515, 437] width 64 height 52
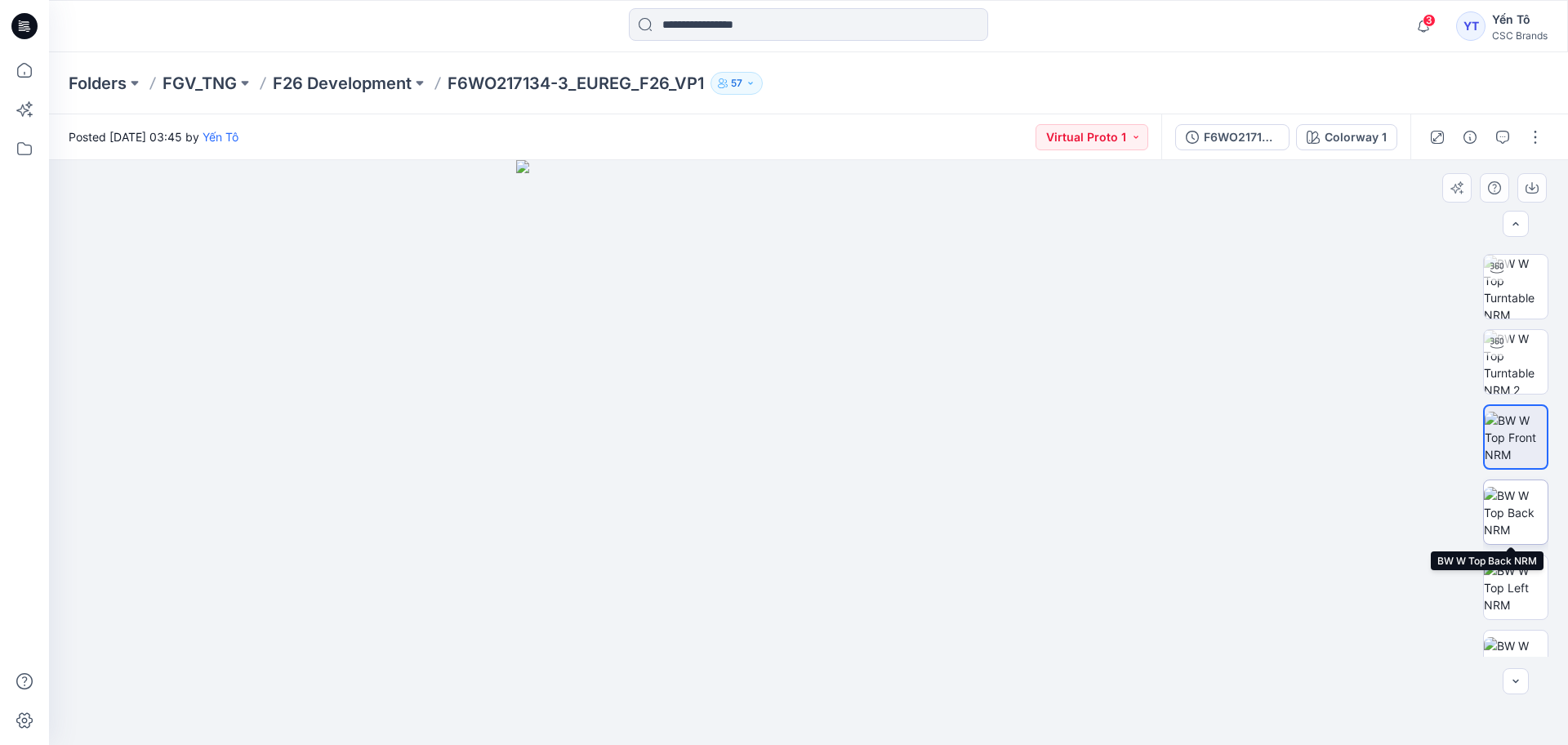
click at [1535, 513] on img at bounding box center [1515, 512] width 64 height 52
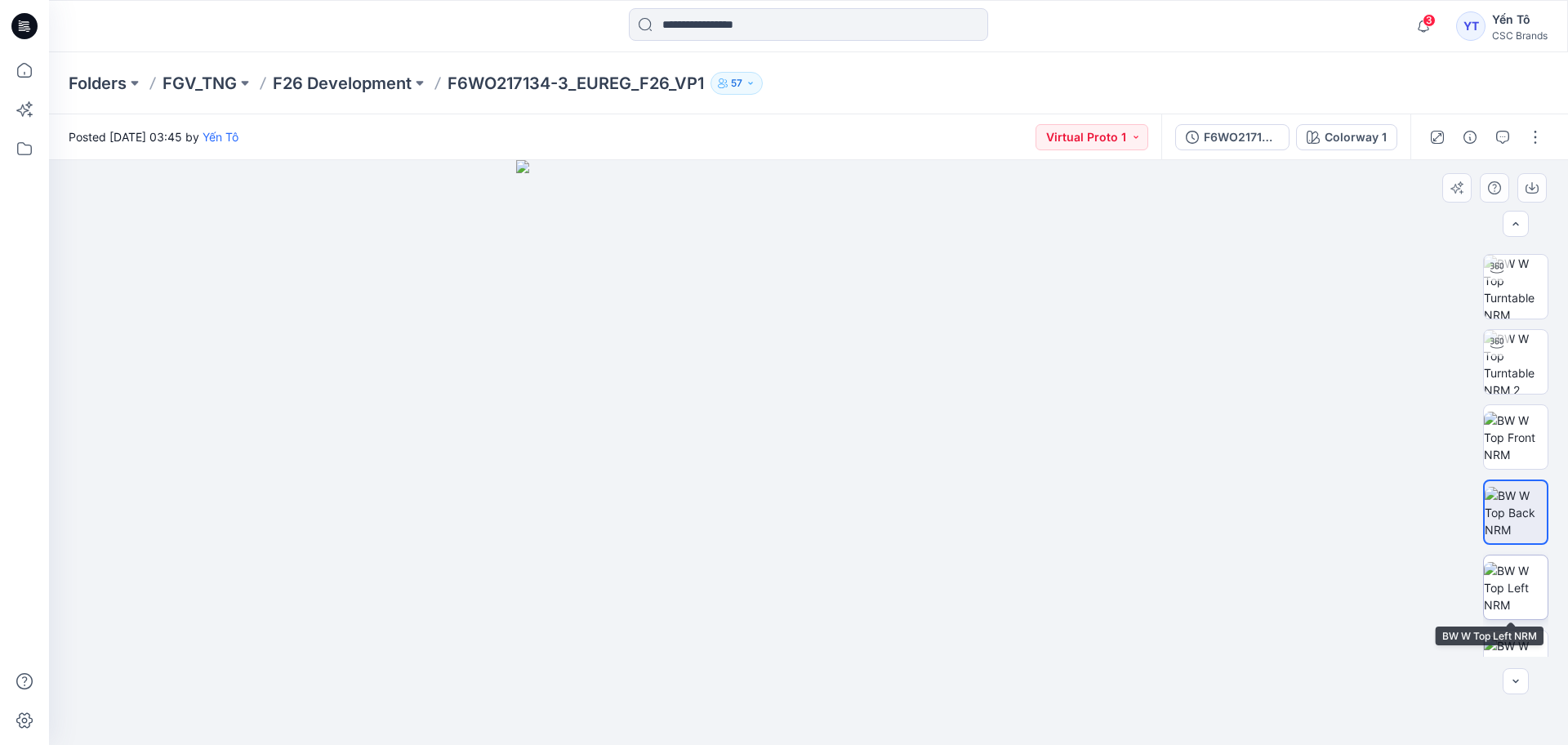
click at [1497, 589] on img at bounding box center [1515, 587] width 64 height 52
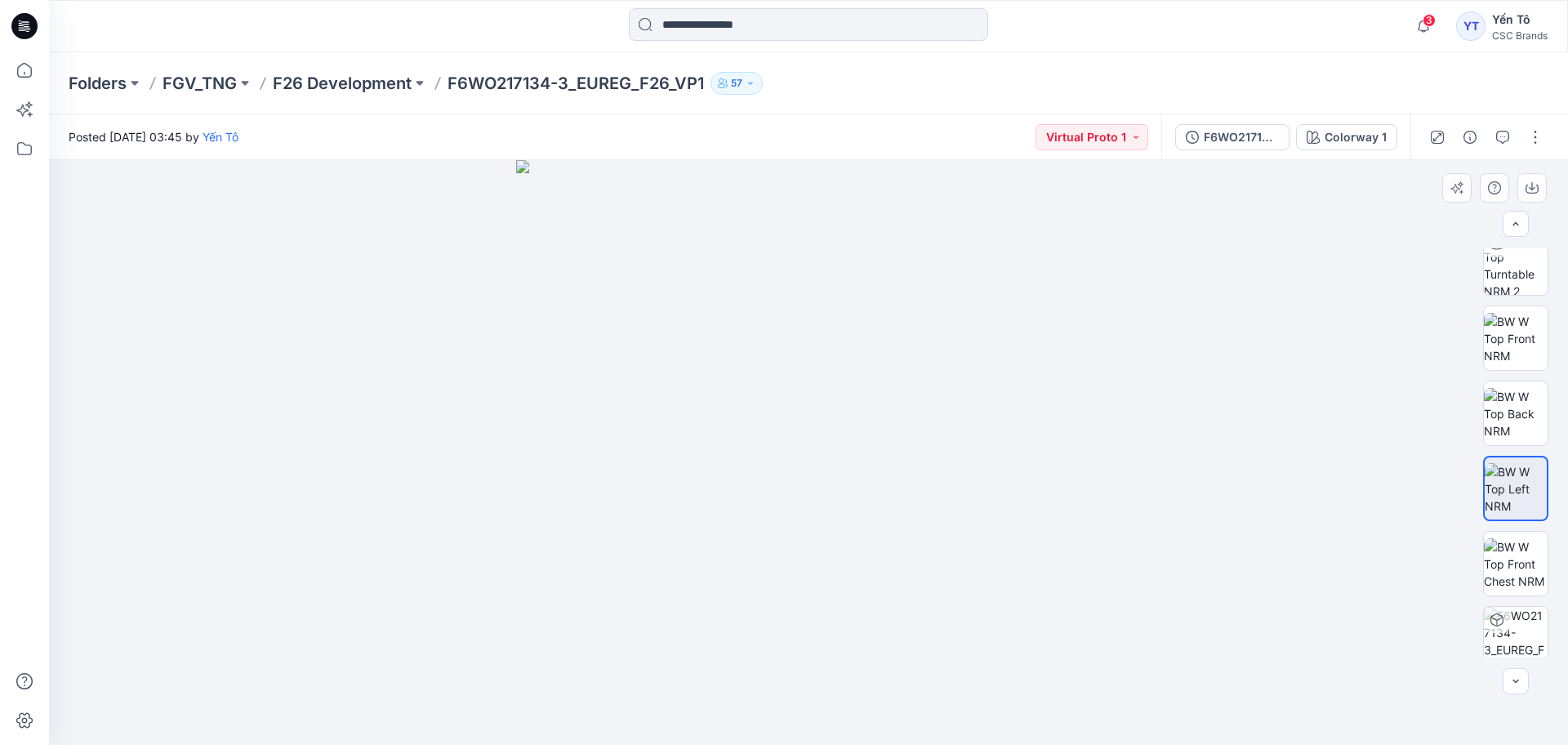
scroll to position [183, 0]
click at [1506, 555] on img at bounding box center [1515, 549] width 64 height 52
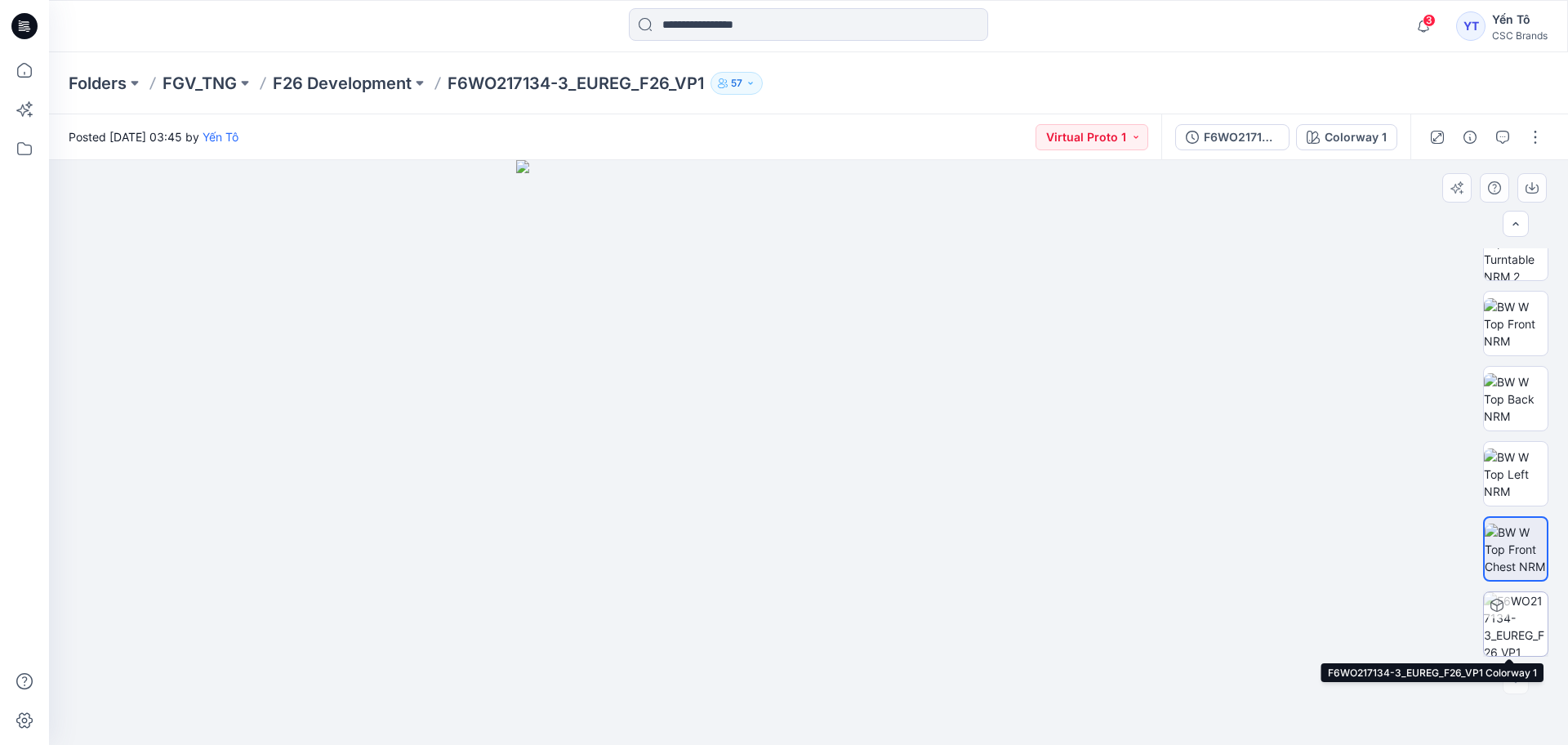
click at [1506, 620] on img at bounding box center [1515, 624] width 64 height 64
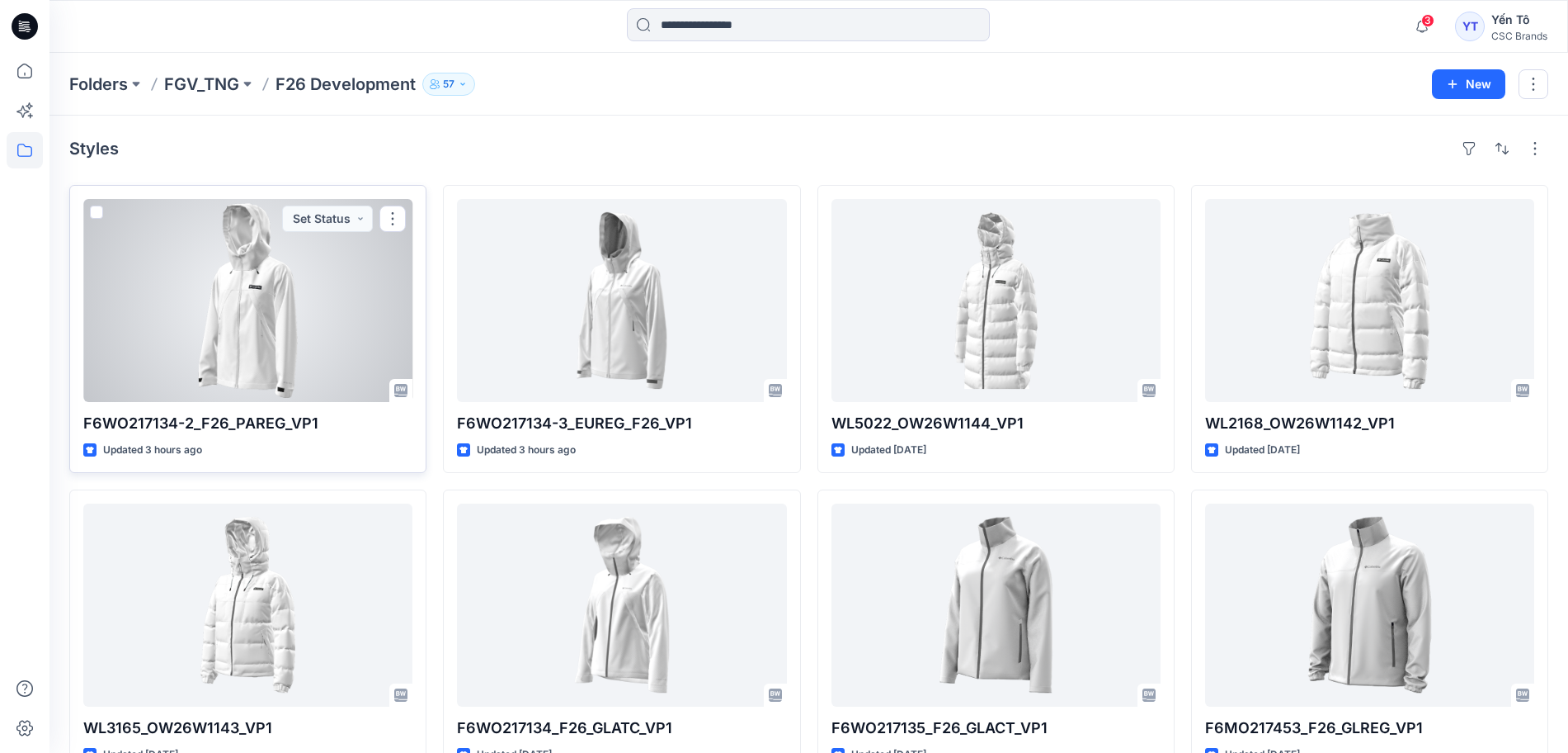
click at [218, 308] on div at bounding box center [248, 300] width 329 height 203
click at [356, 216] on button "Set Status" at bounding box center [327, 219] width 90 height 27
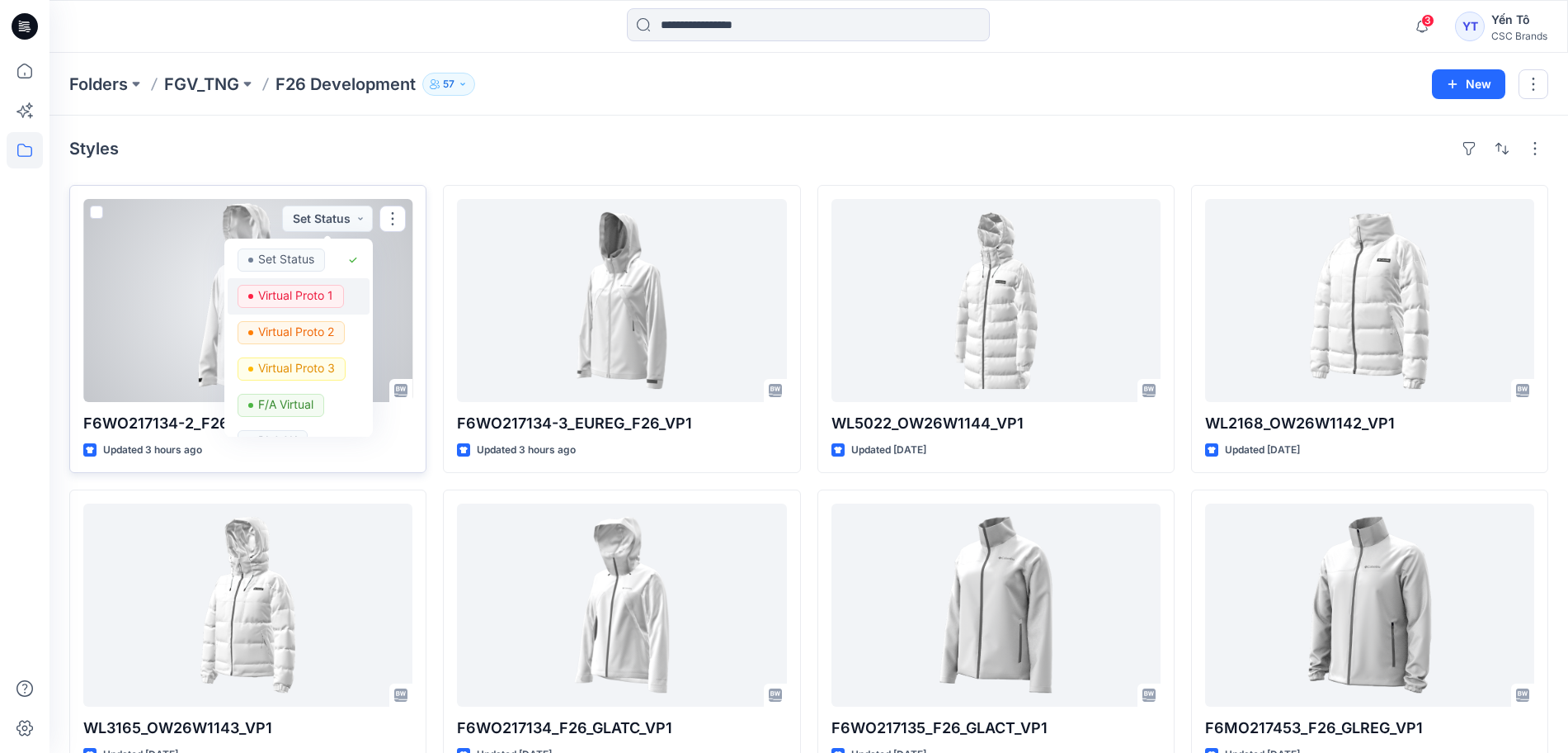
click at [312, 293] on p "Virtual Proto 1" at bounding box center [296, 295] width 75 height 22
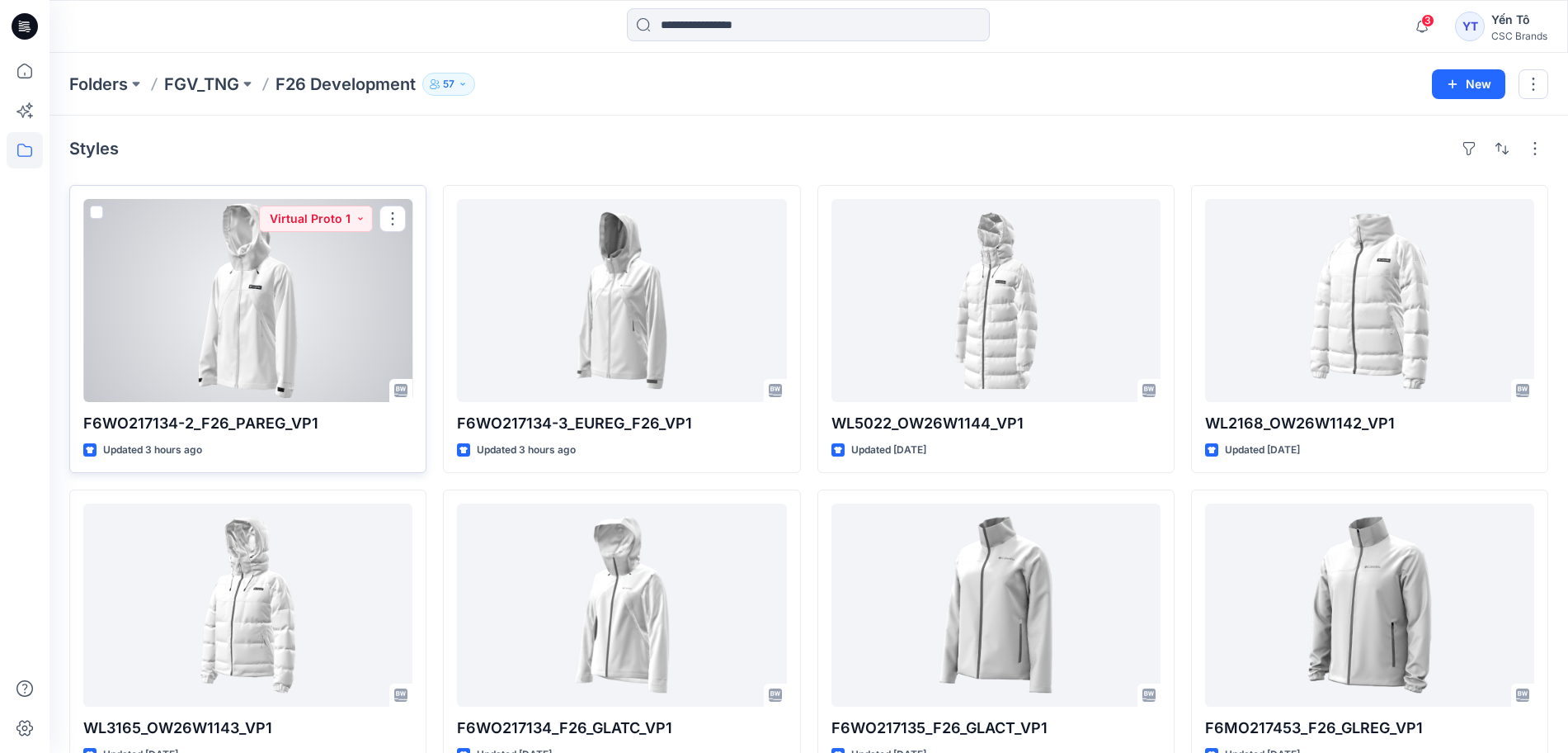
click at [262, 279] on div at bounding box center [248, 300] width 329 height 203
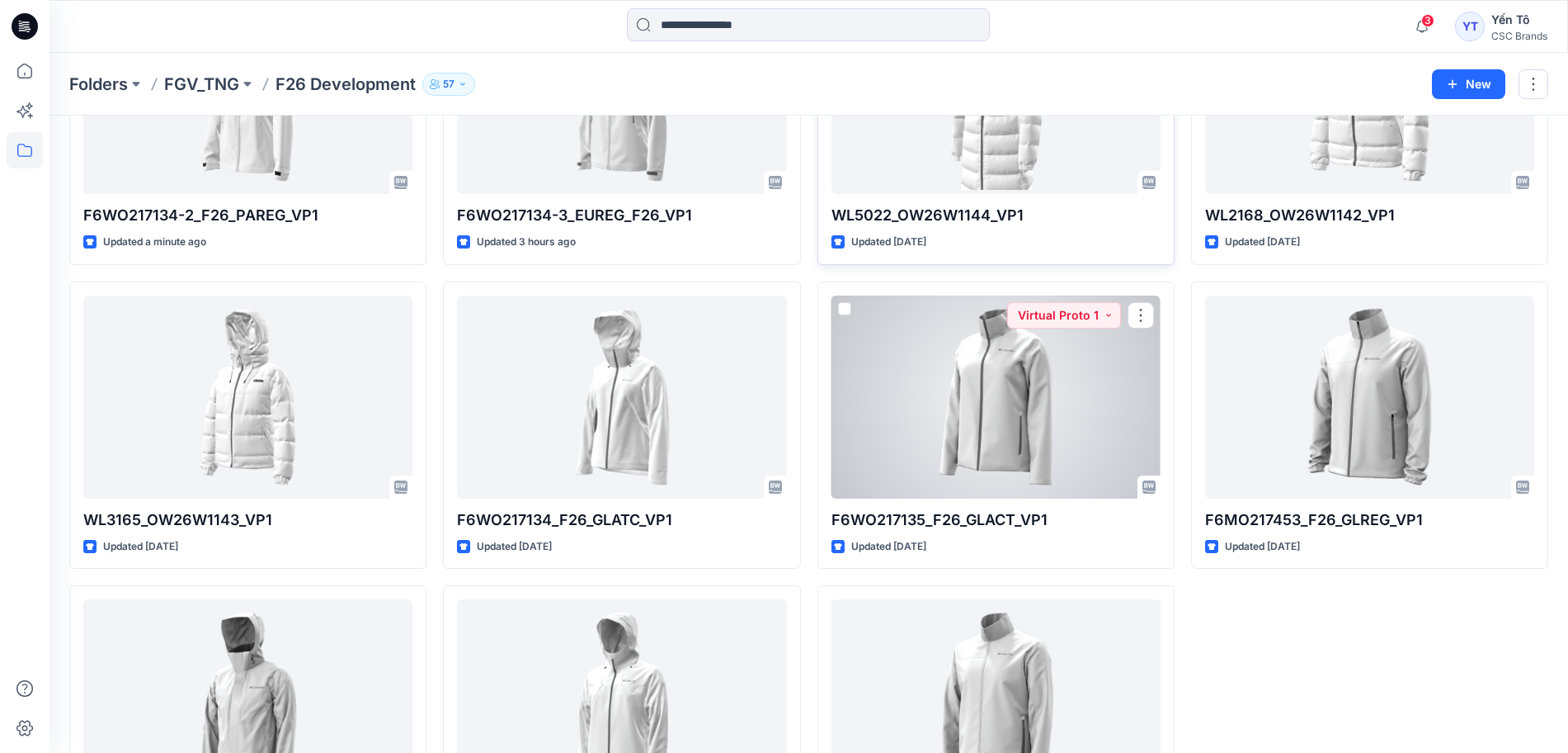
scroll to position [309, 0]
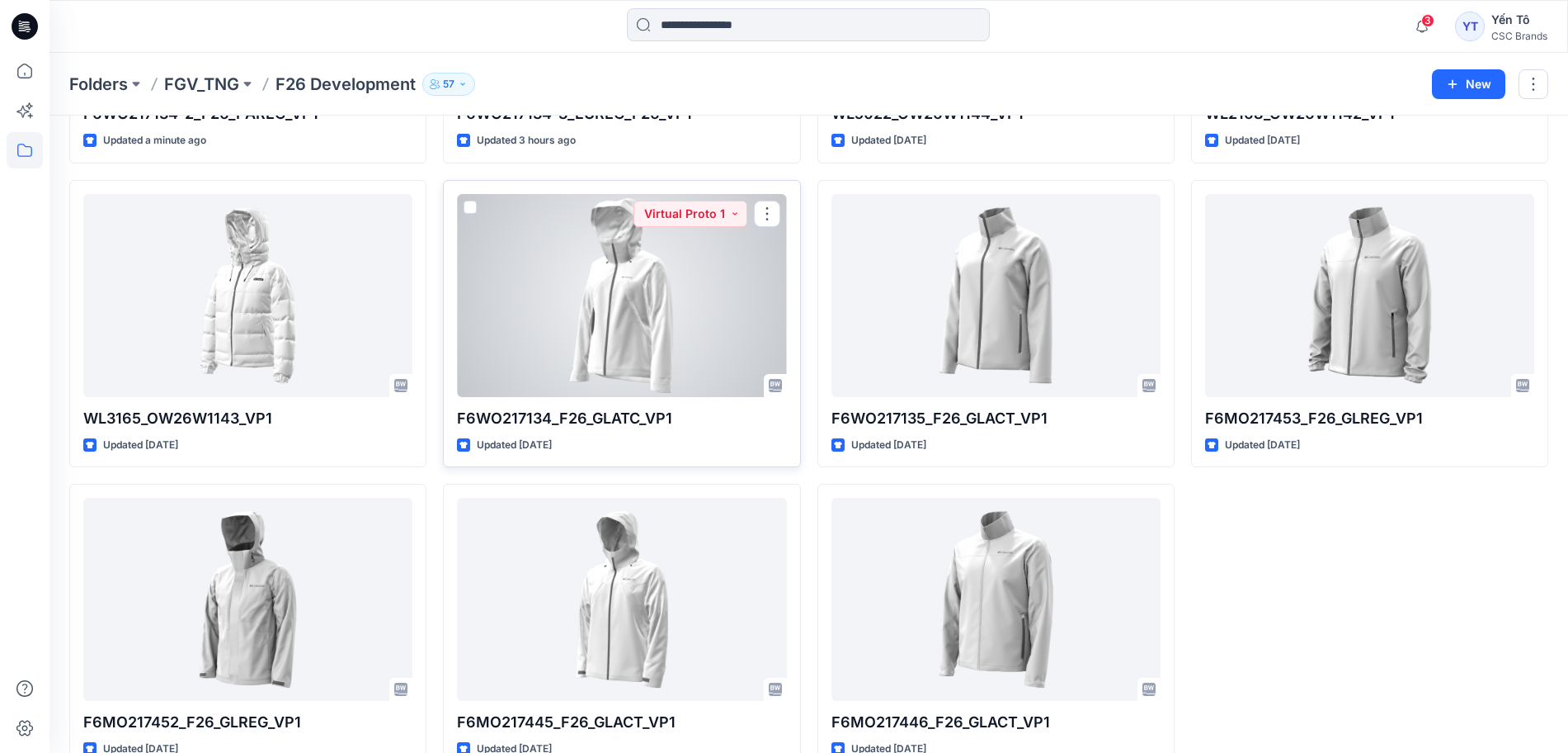
click at [605, 318] on div at bounding box center [621, 295] width 329 height 203
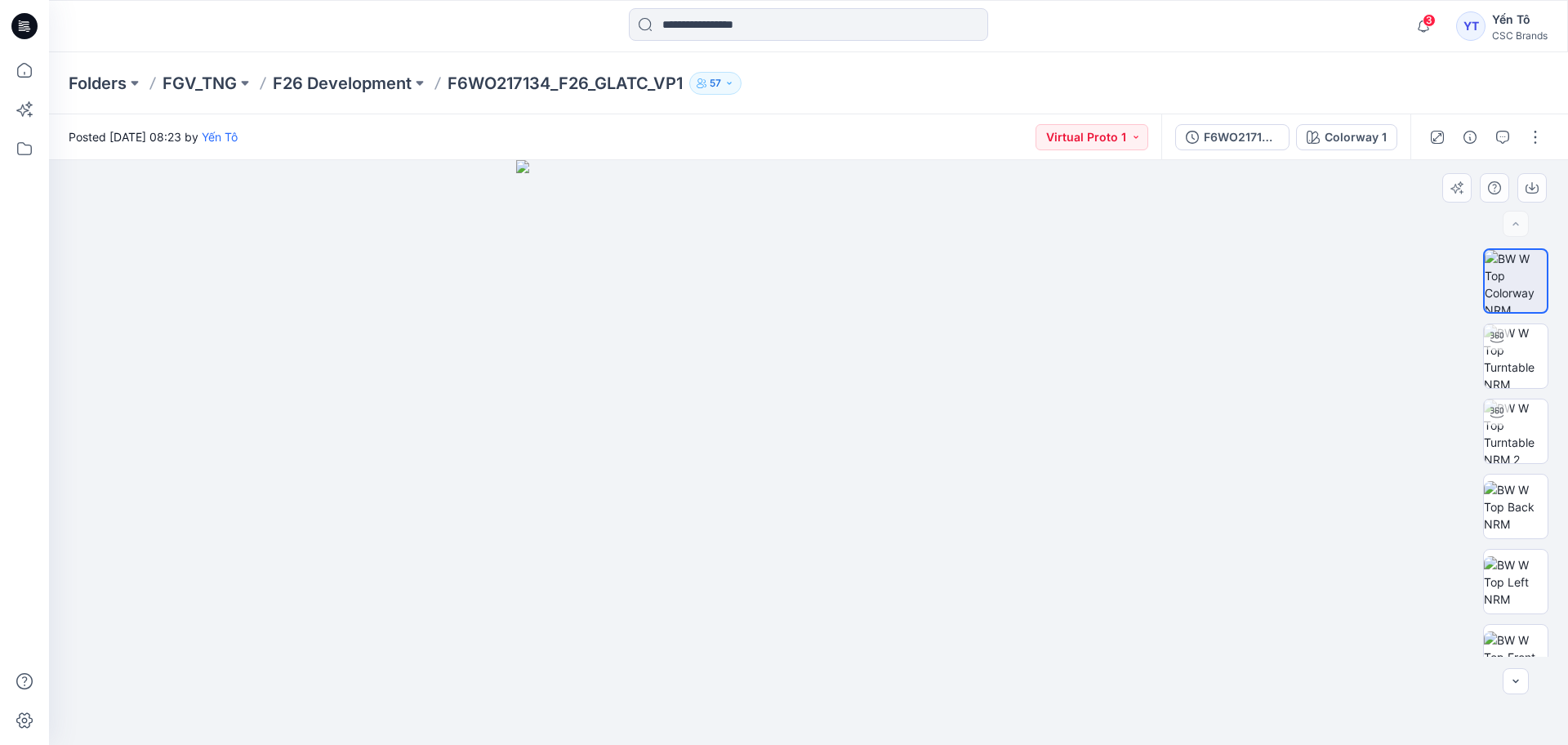
click at [523, 341] on img at bounding box center [808, 452] width 585 height 585
click at [1518, 356] on img at bounding box center [1515, 356] width 64 height 64
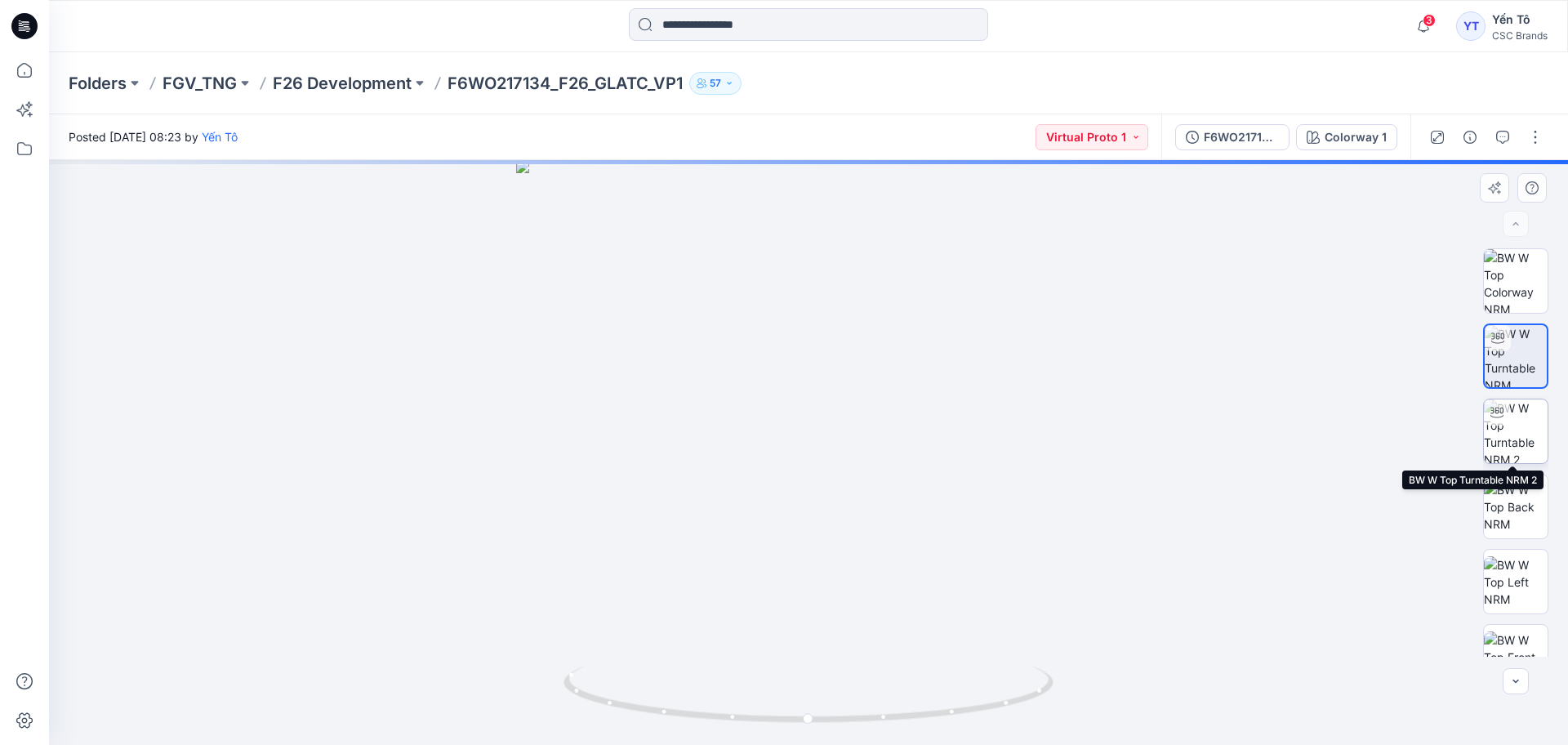
click at [1513, 430] on img at bounding box center [1515, 432] width 64 height 64
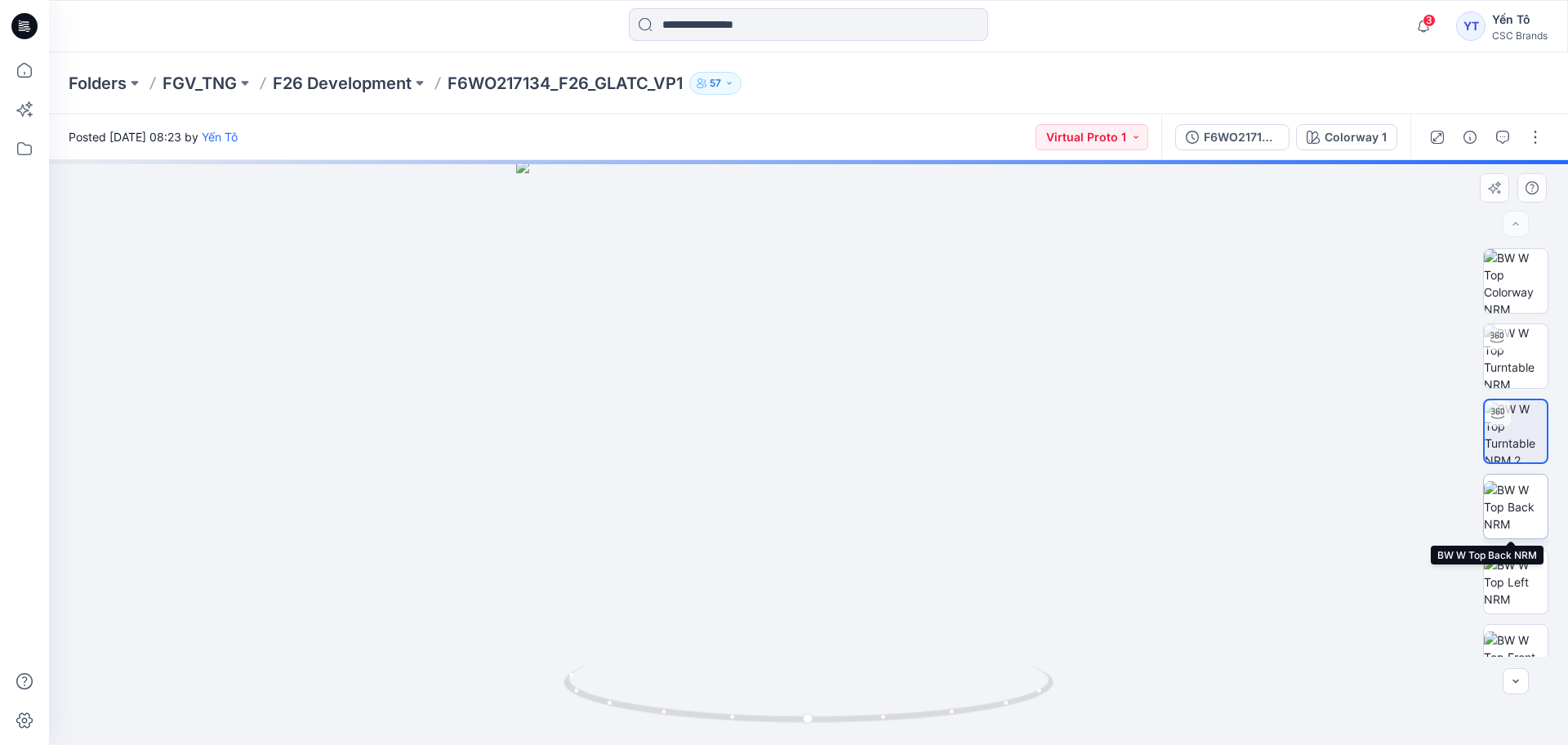
click at [1506, 514] on img at bounding box center [1515, 506] width 64 height 52
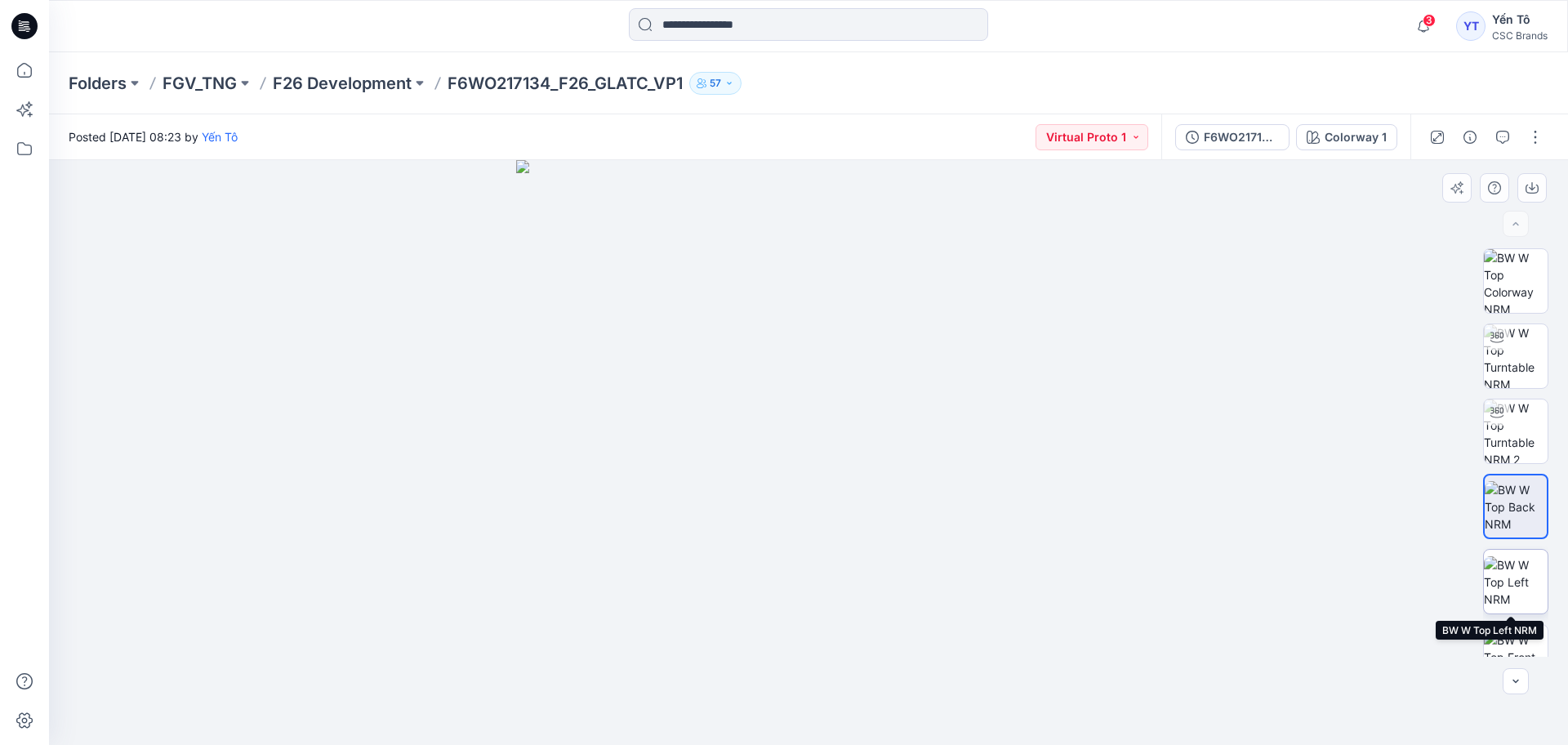
click at [1505, 582] on img at bounding box center [1515, 582] width 64 height 52
click at [1453, 569] on div at bounding box center [808, 452] width 1519 height 585
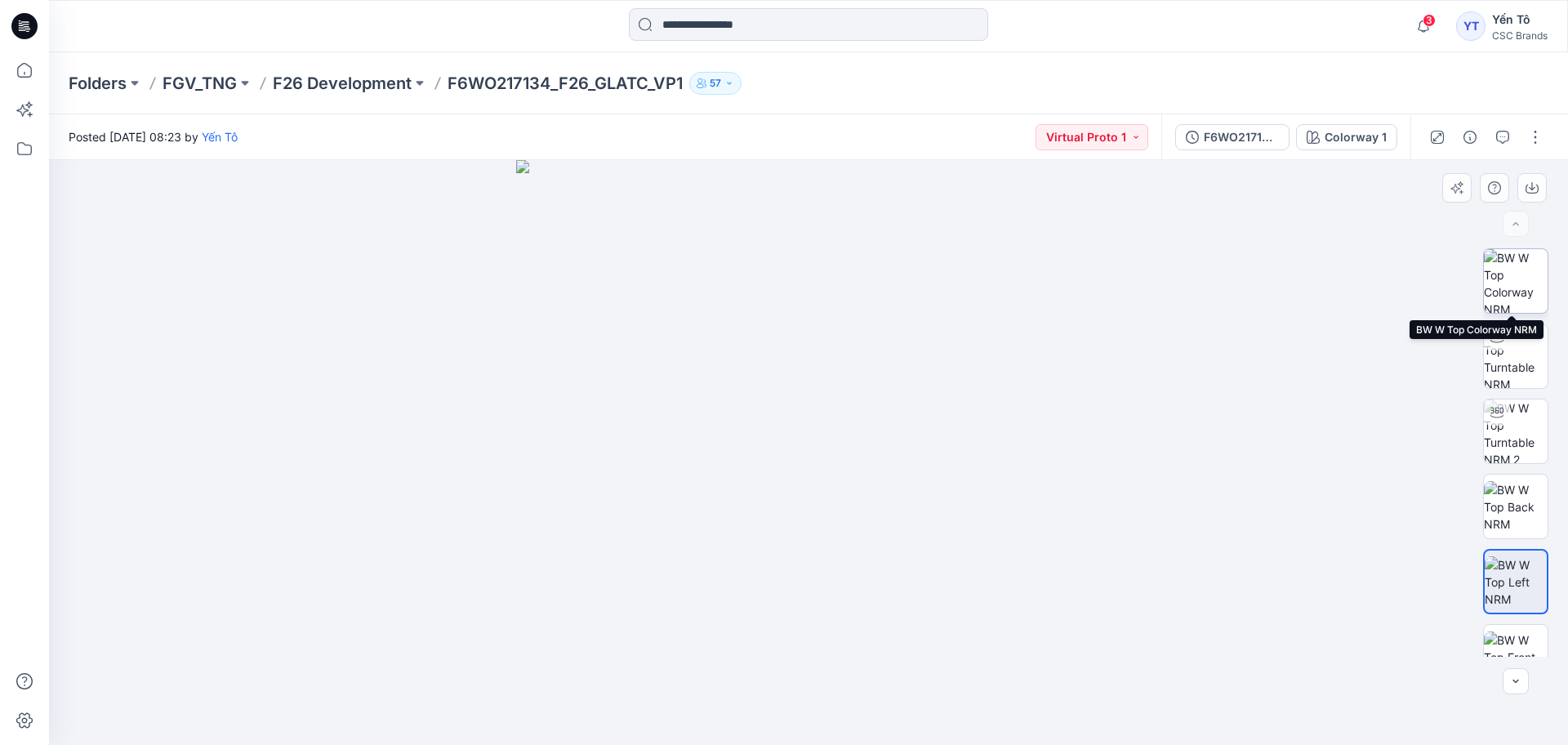
click at [1524, 296] on img at bounding box center [1515, 281] width 64 height 64
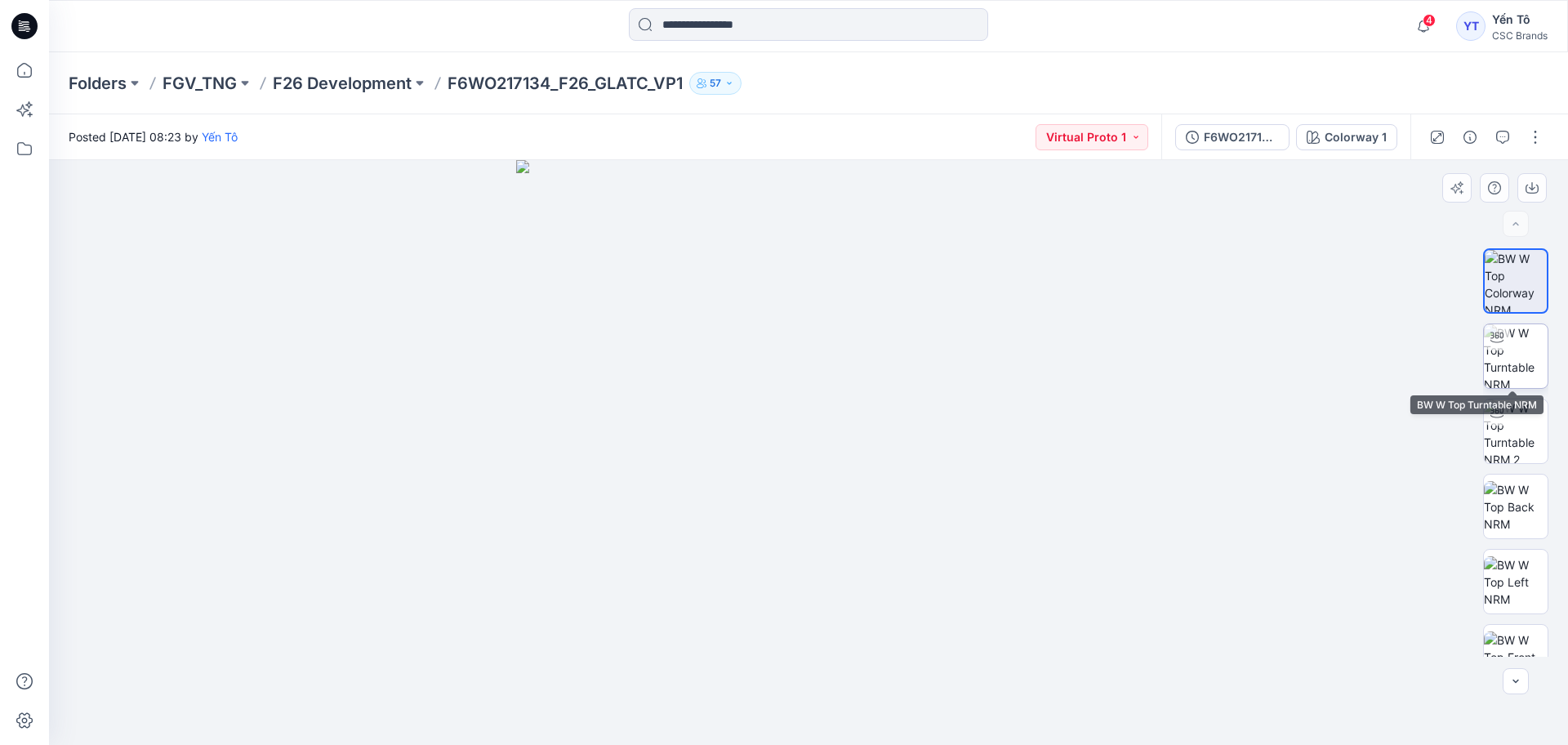
click at [1514, 369] on img at bounding box center [1515, 356] width 64 height 64
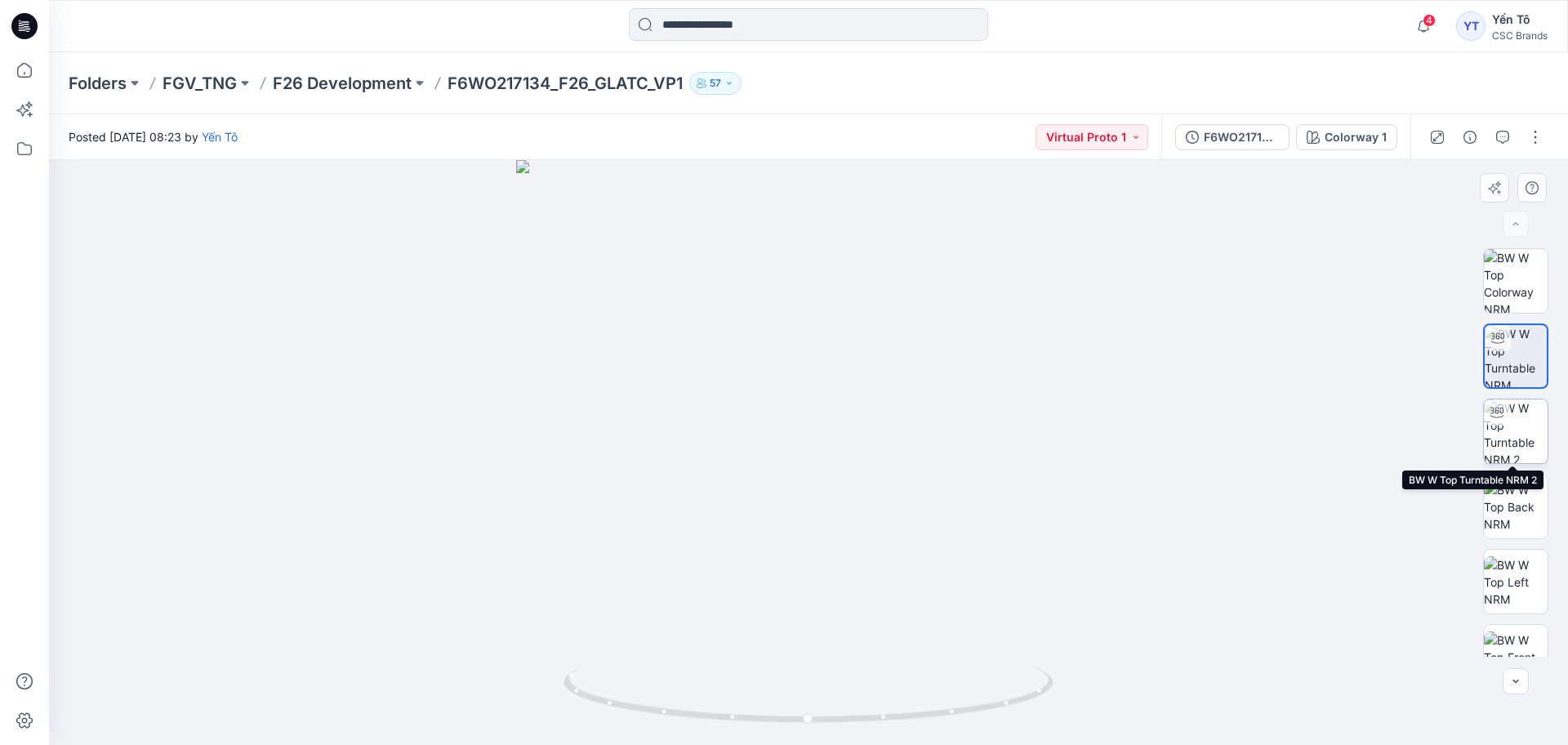
click at [1508, 436] on img at bounding box center [1515, 432] width 64 height 64
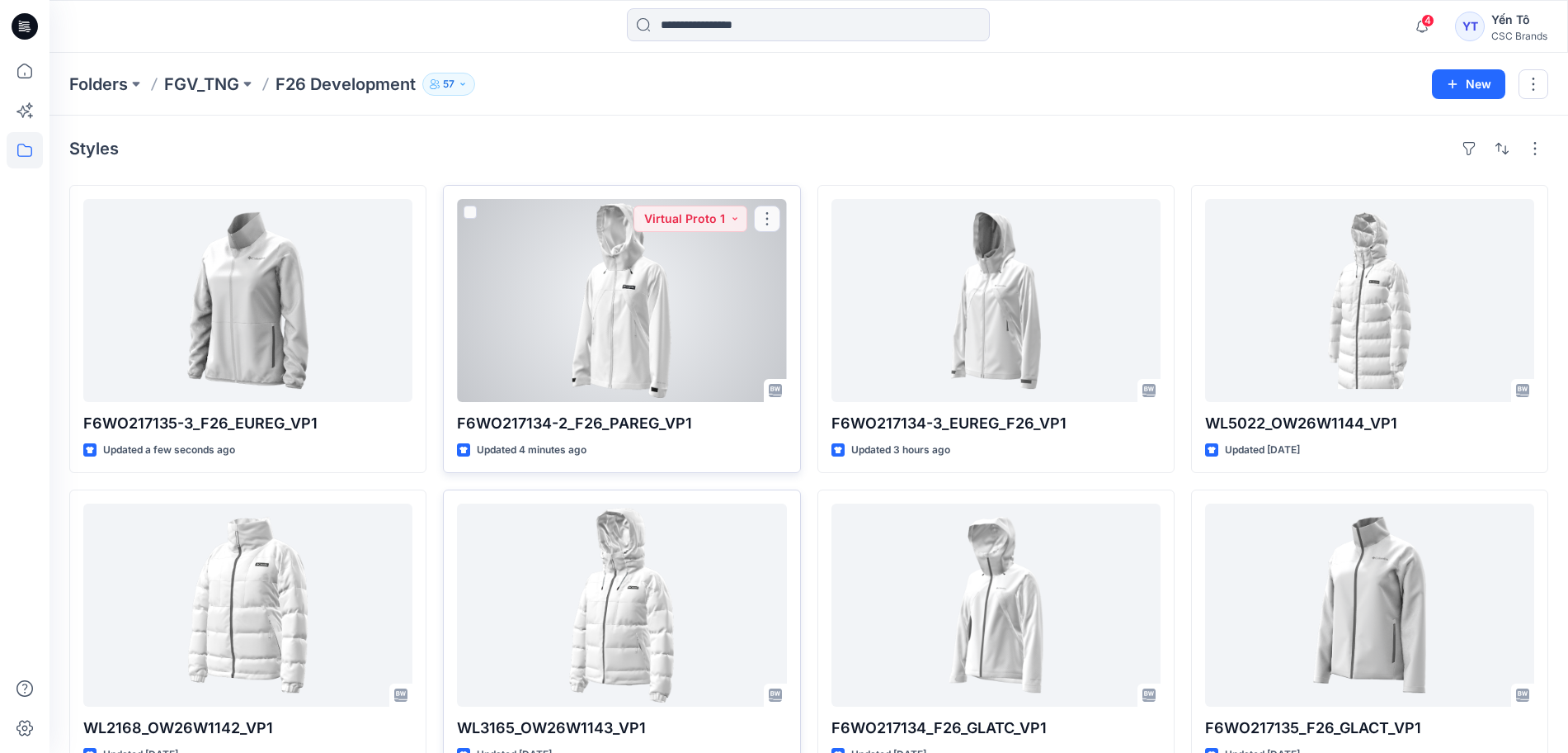
click at [566, 304] on div at bounding box center [621, 300] width 329 height 203
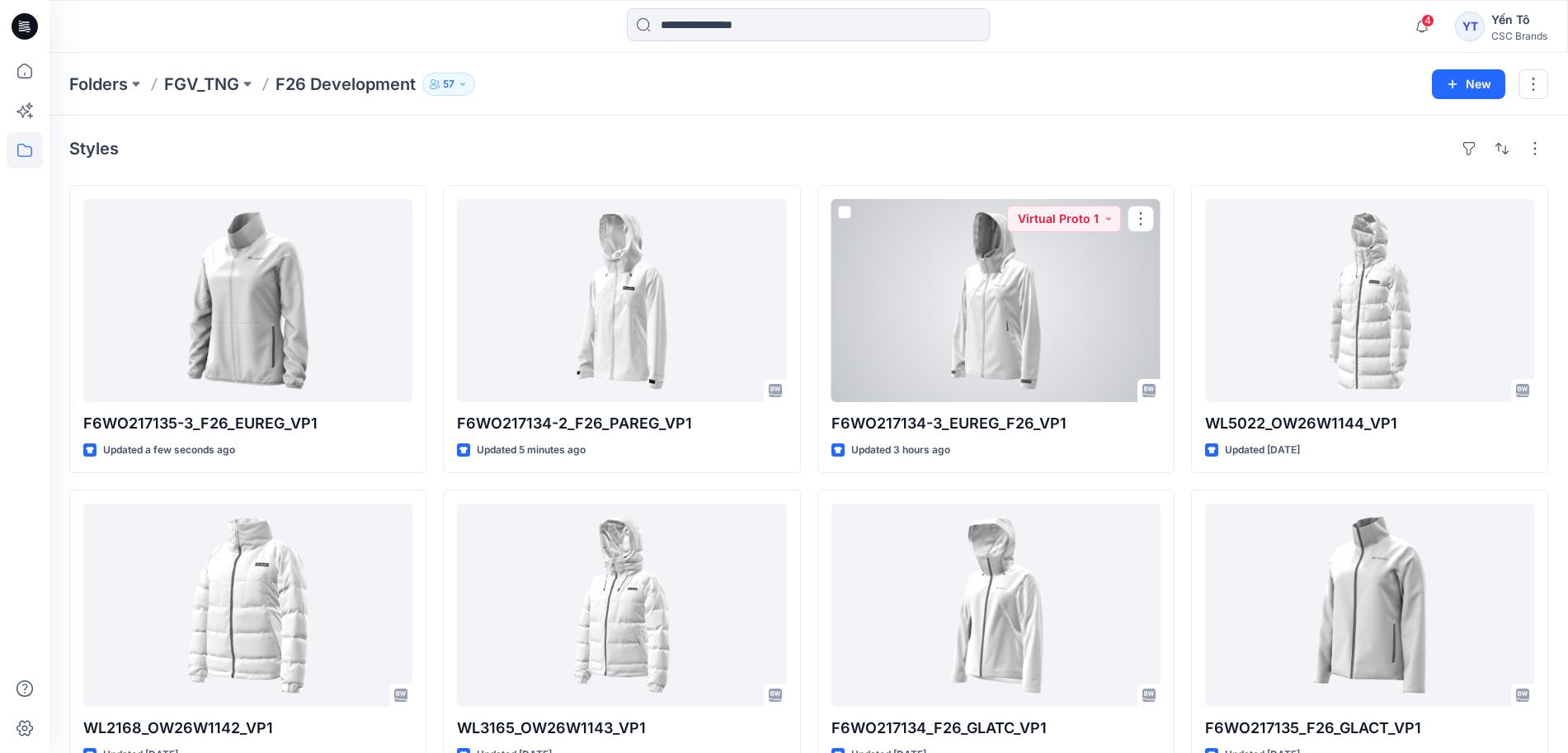
click at [1048, 318] on div at bounding box center [995, 300] width 329 height 203
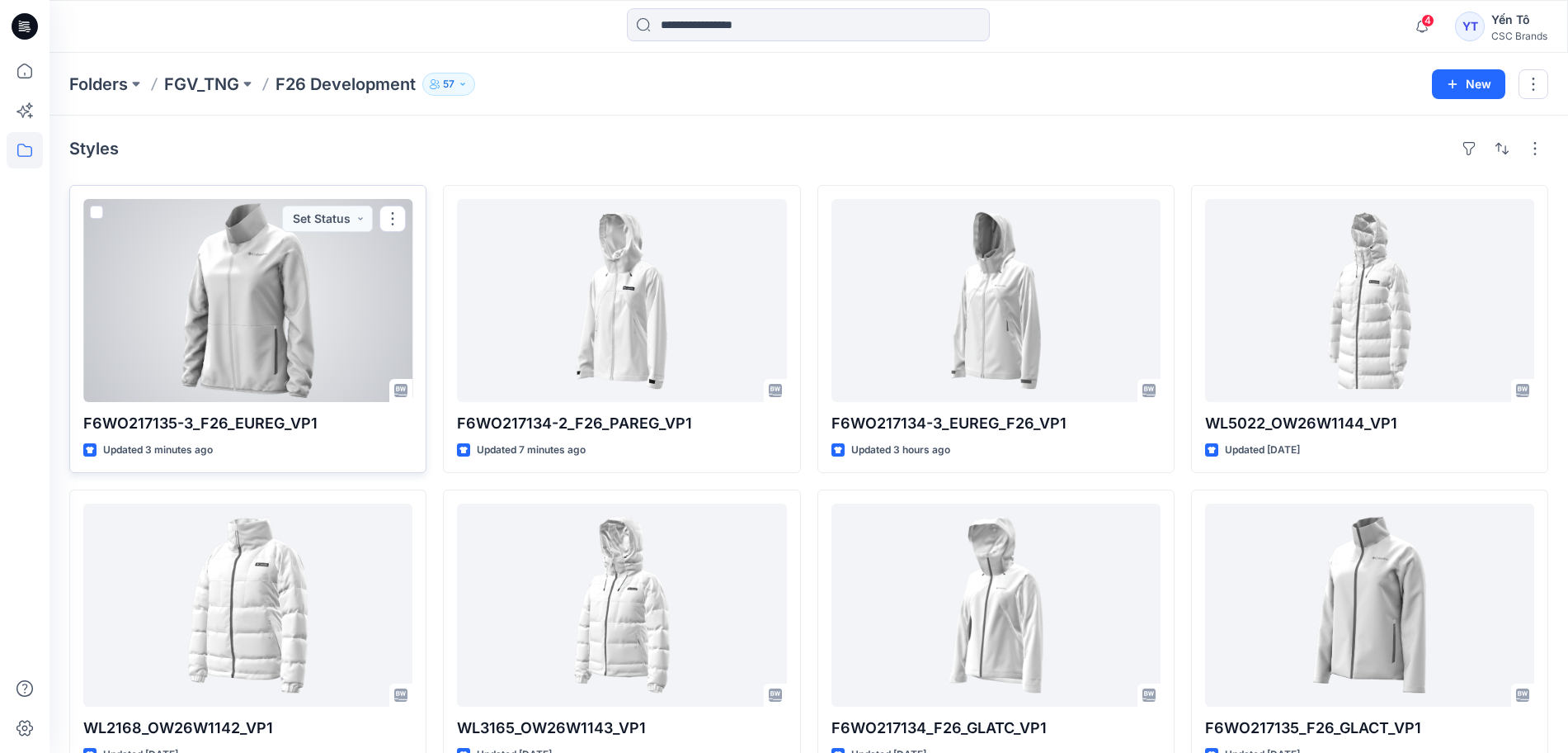
click at [273, 314] on div at bounding box center [248, 300] width 329 height 203
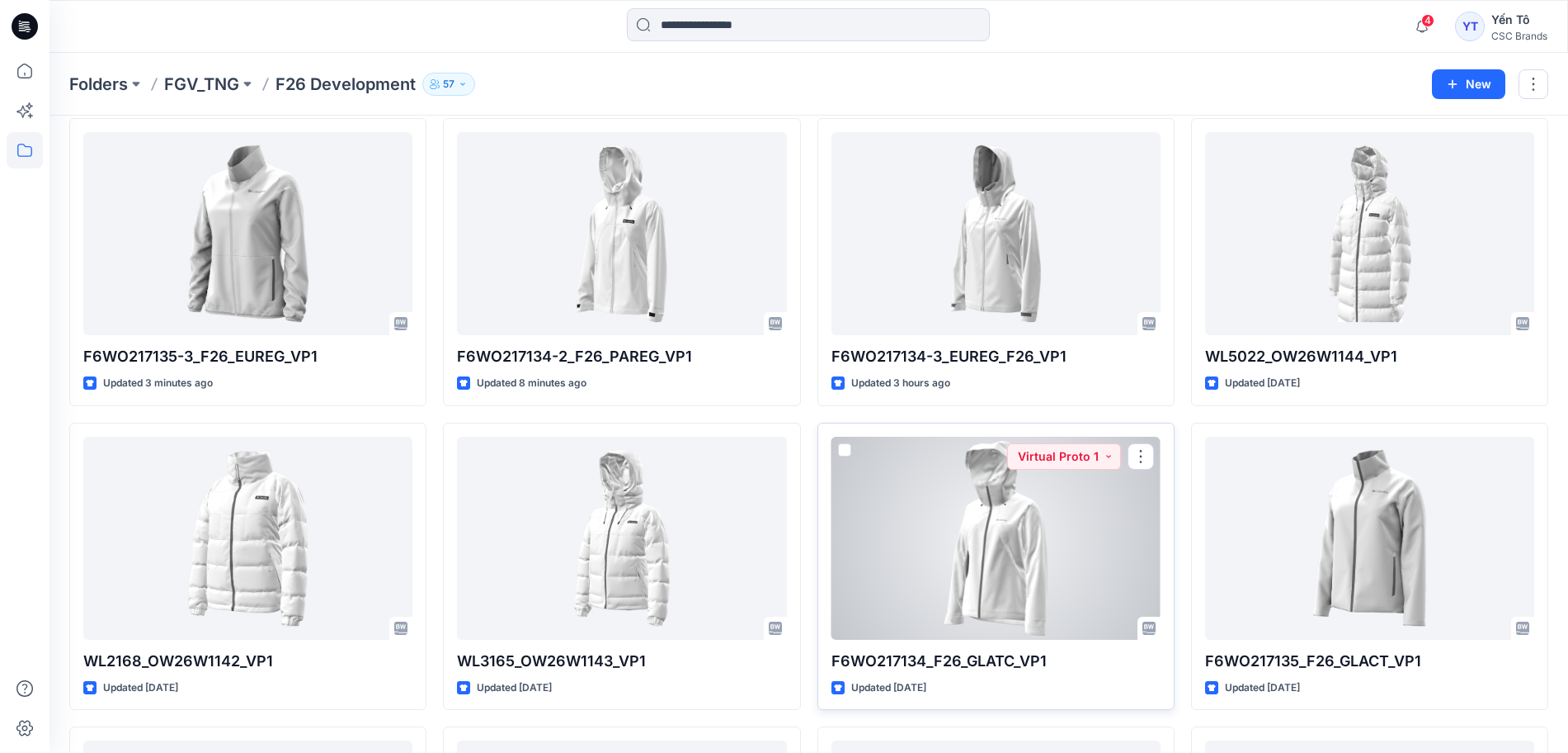
scroll to position [103, 0]
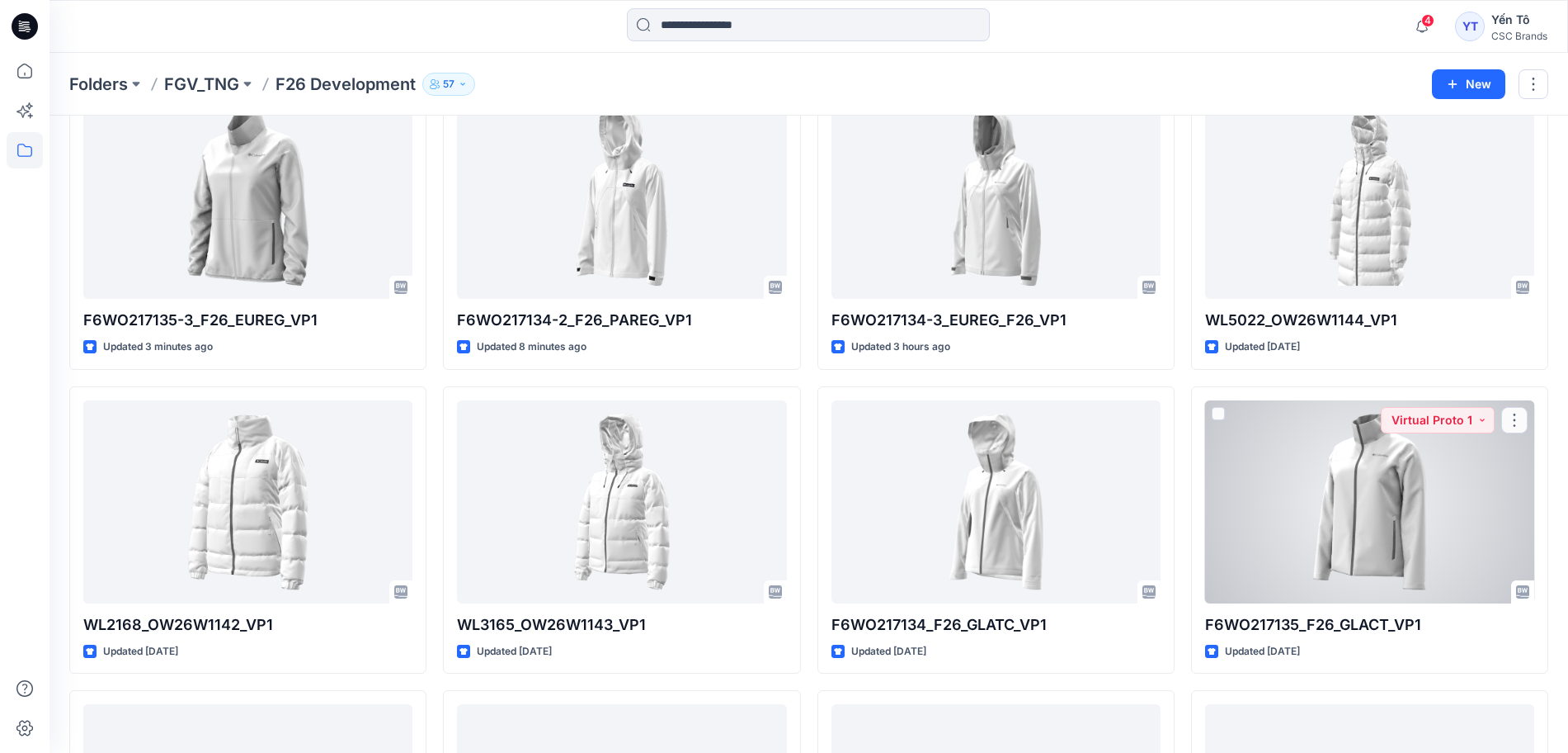
click at [1390, 494] on div at bounding box center [1369, 502] width 329 height 203
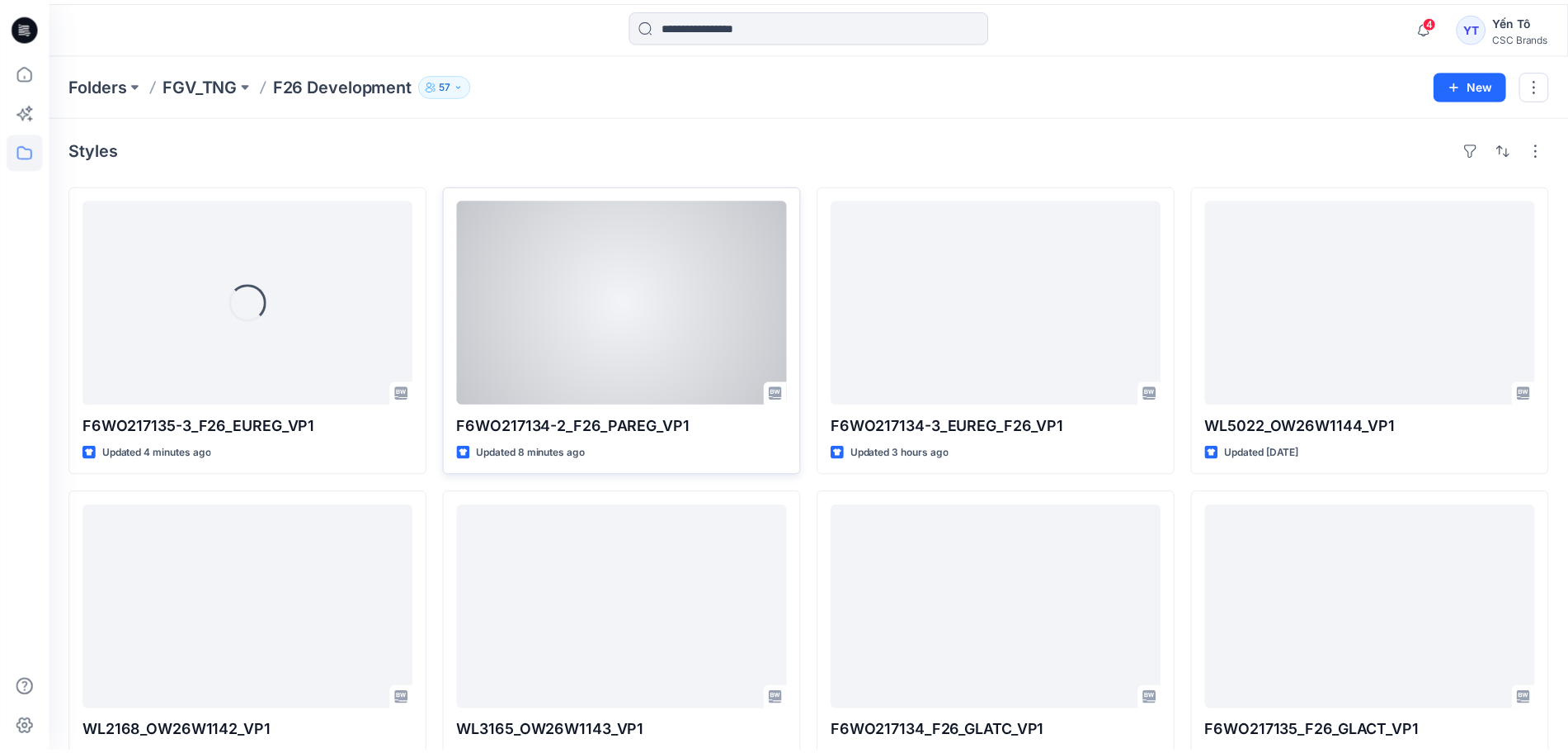
scroll to position [103, 0]
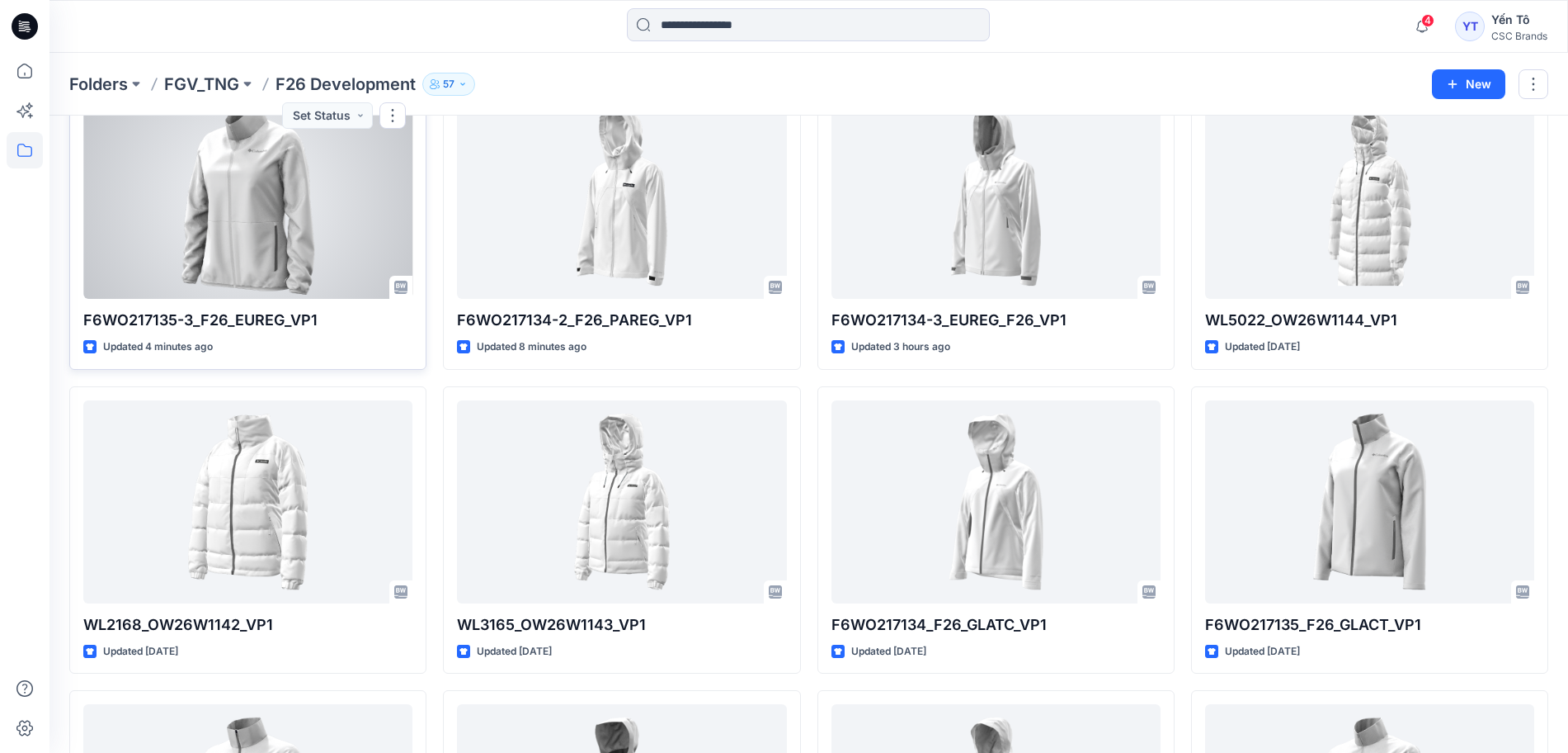
click at [172, 226] on div at bounding box center [248, 197] width 329 height 203
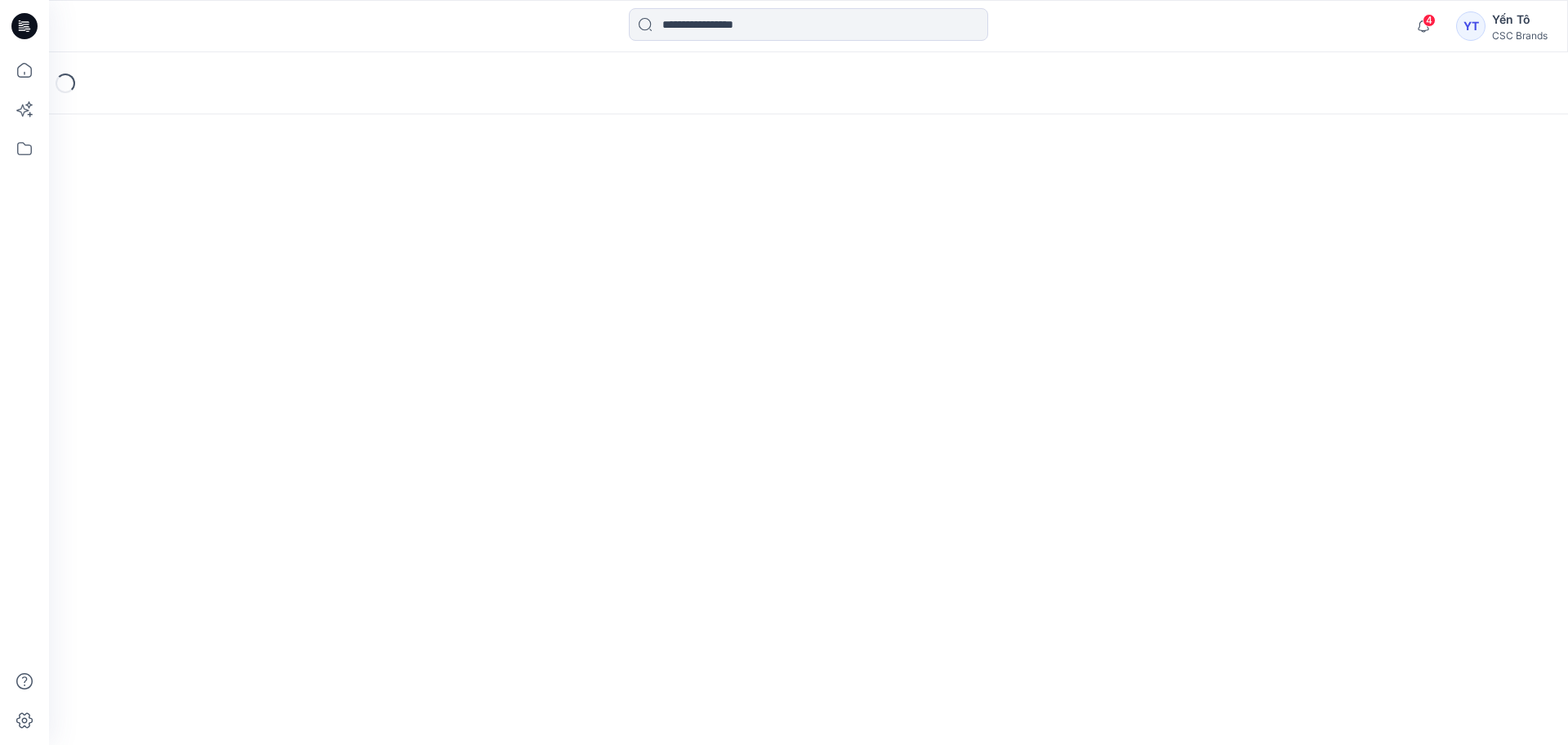
click at [171, 224] on div "Loading..." at bounding box center [808, 399] width 1519 height 692
